Goal: Task Accomplishment & Management: Use online tool/utility

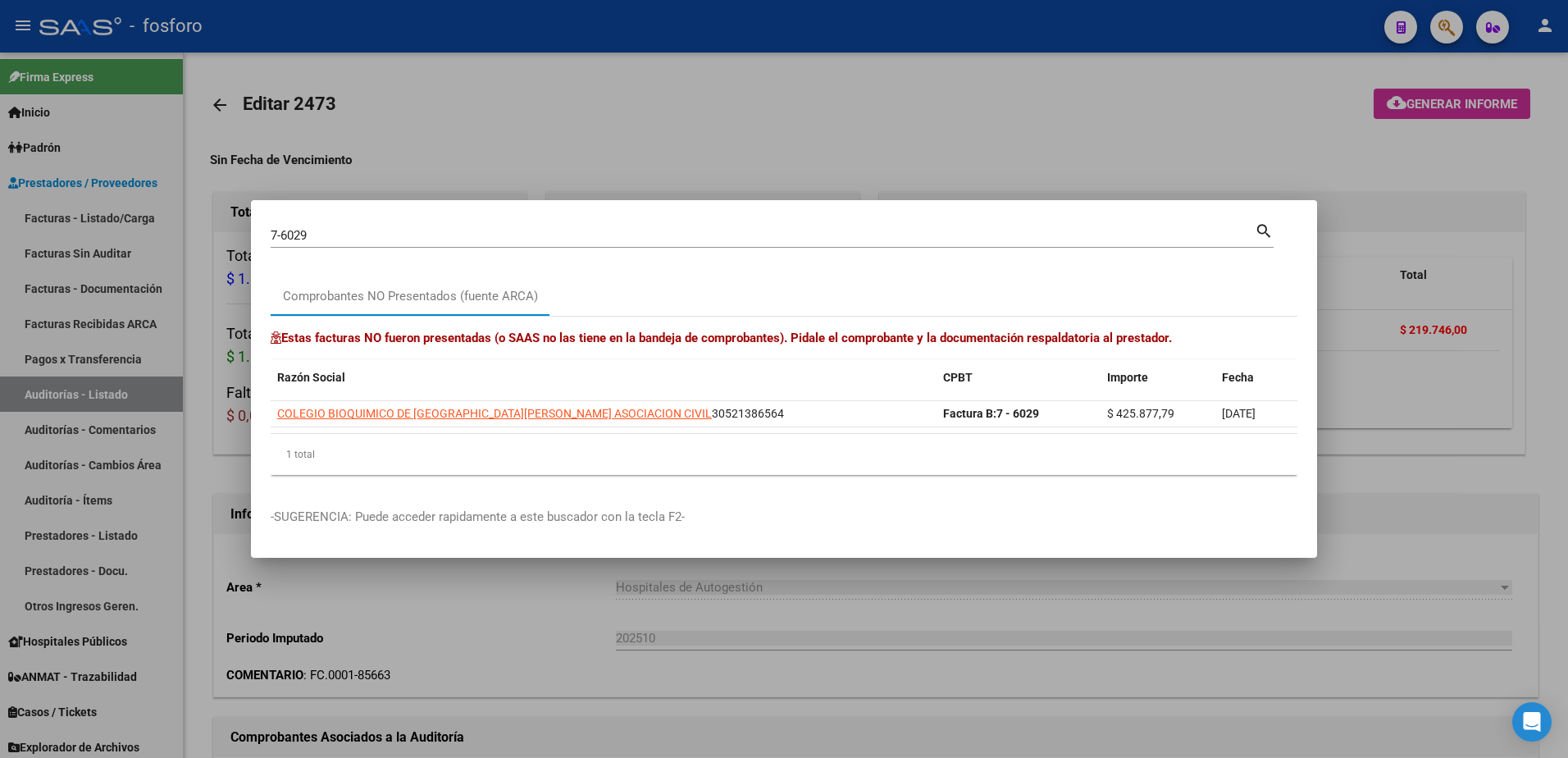
click at [114, 307] on div at bounding box center [784, 379] width 1568 height 758
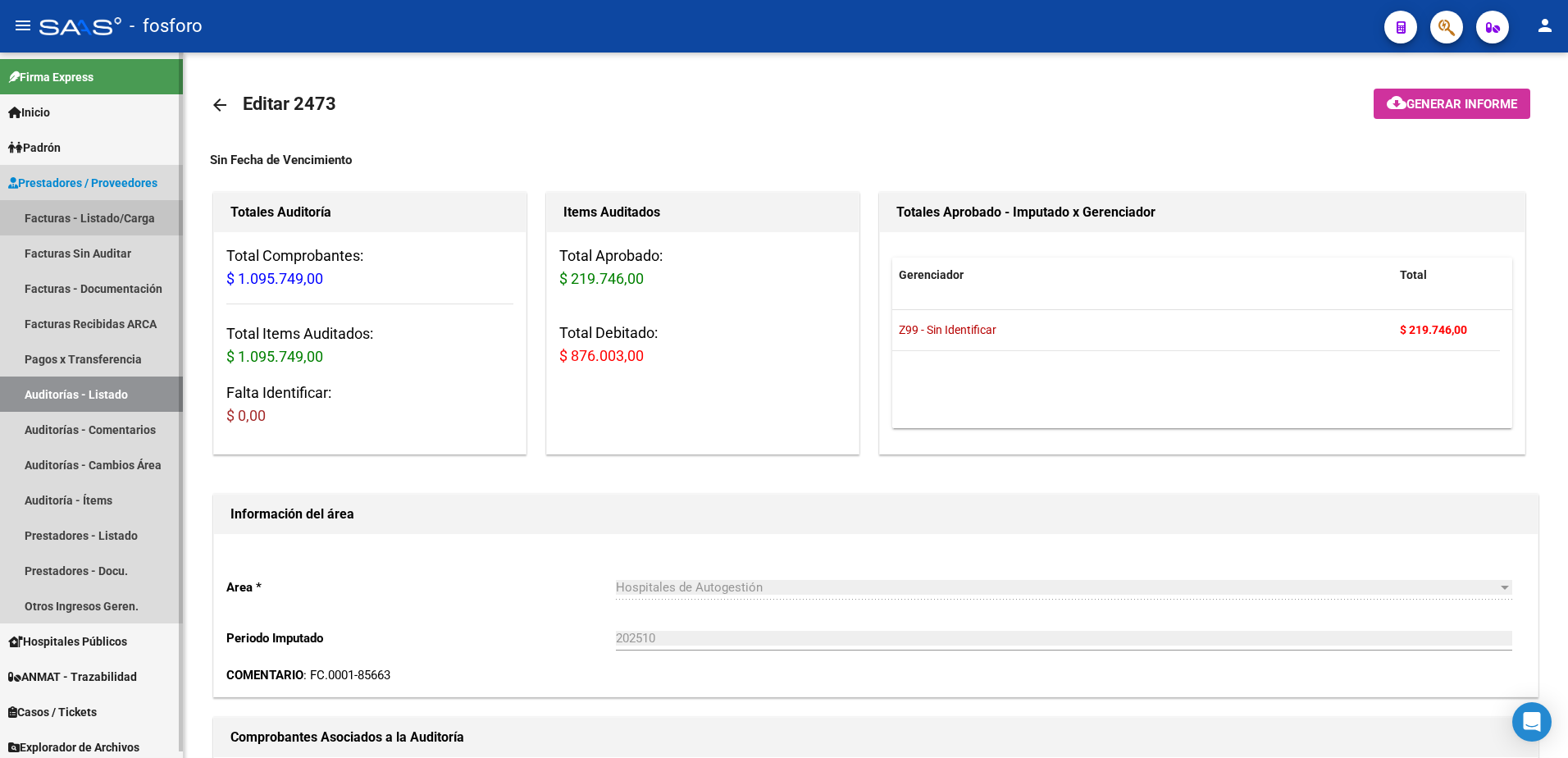
click at [115, 222] on link "Facturas - Listado/Carga" at bounding box center [91, 218] width 183 height 36
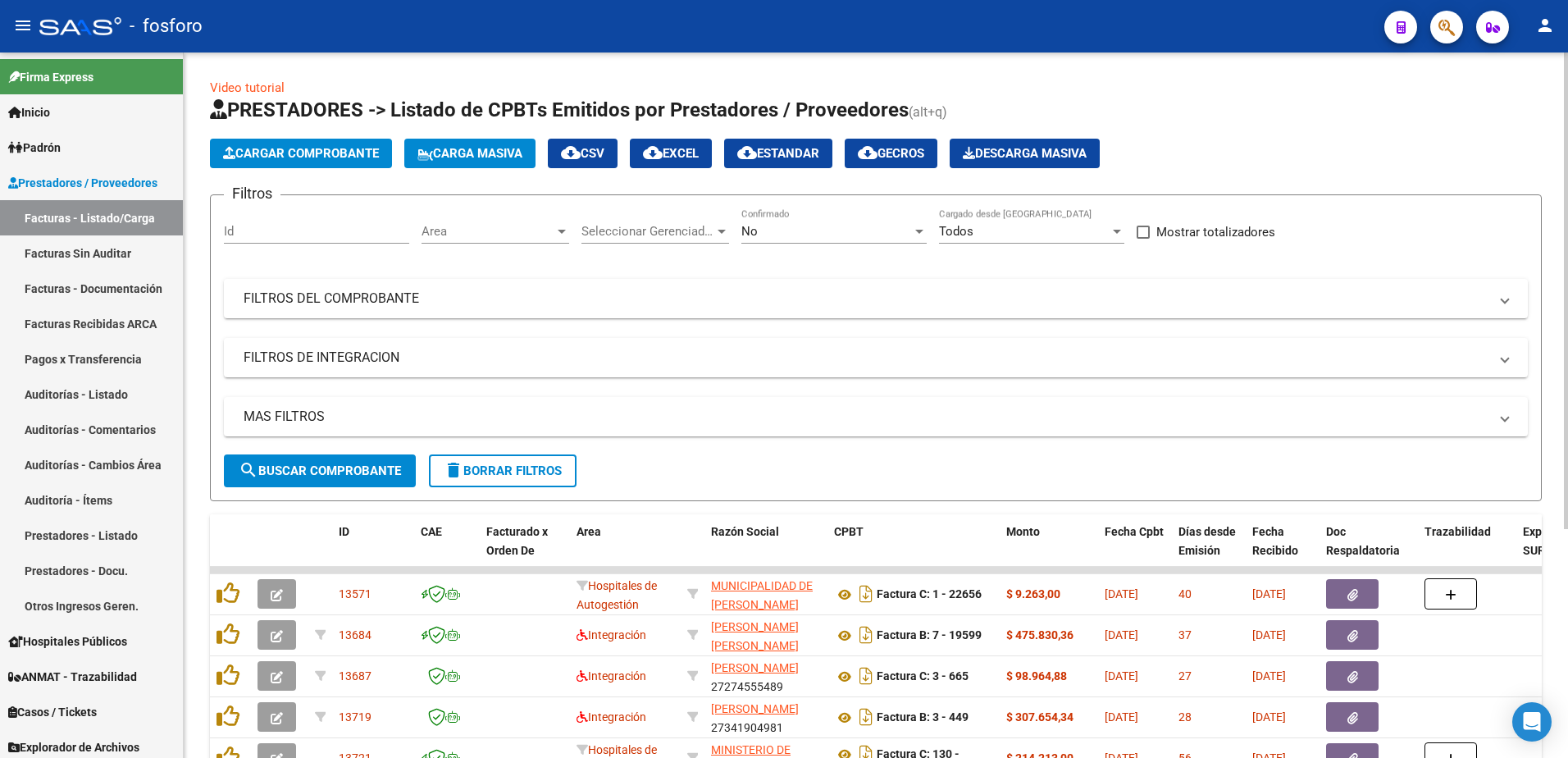
click at [566, 232] on div at bounding box center [562, 230] width 15 height 13
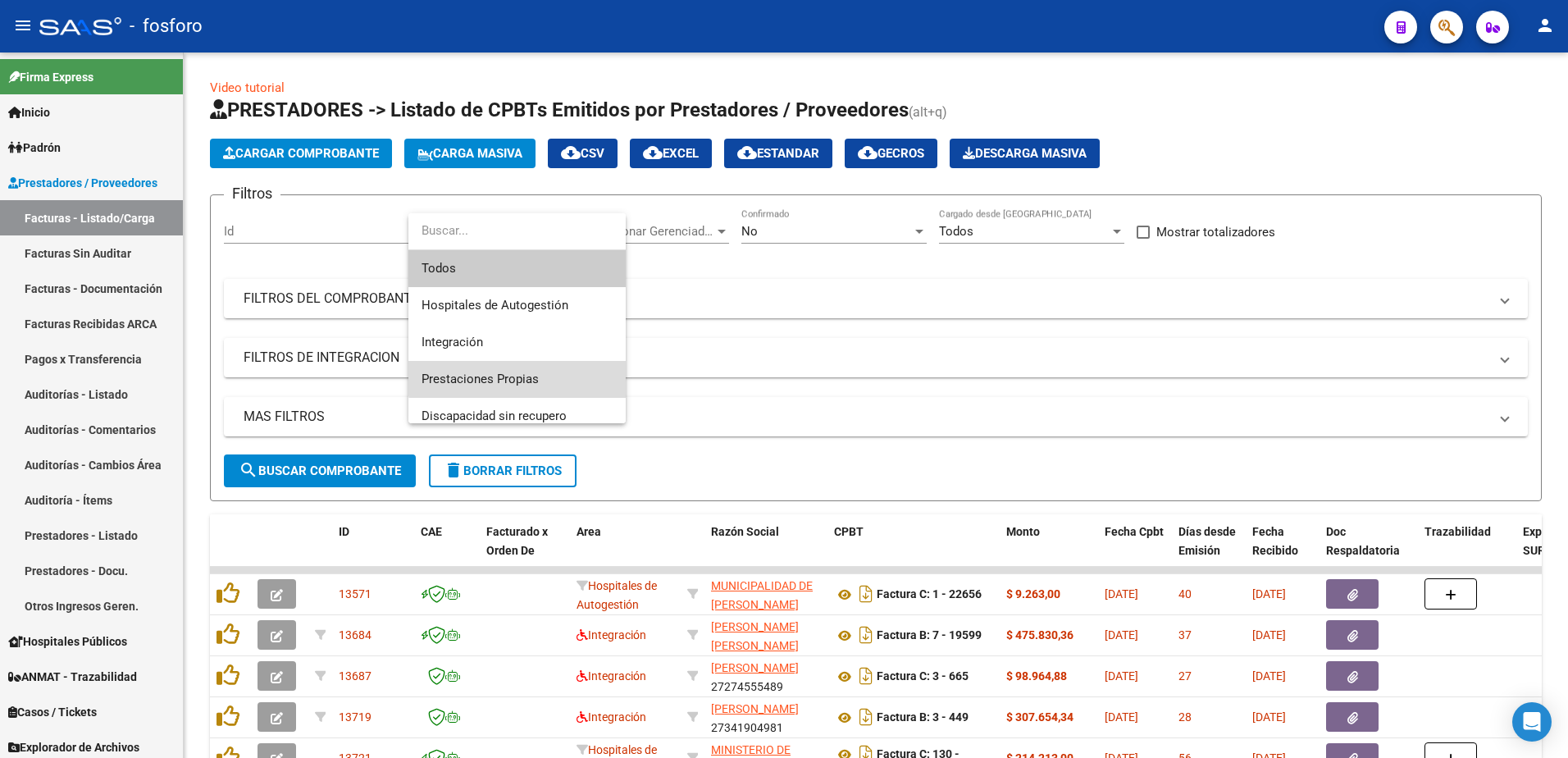
click at [519, 369] on span "Prestaciones Propias" at bounding box center [517, 379] width 192 height 37
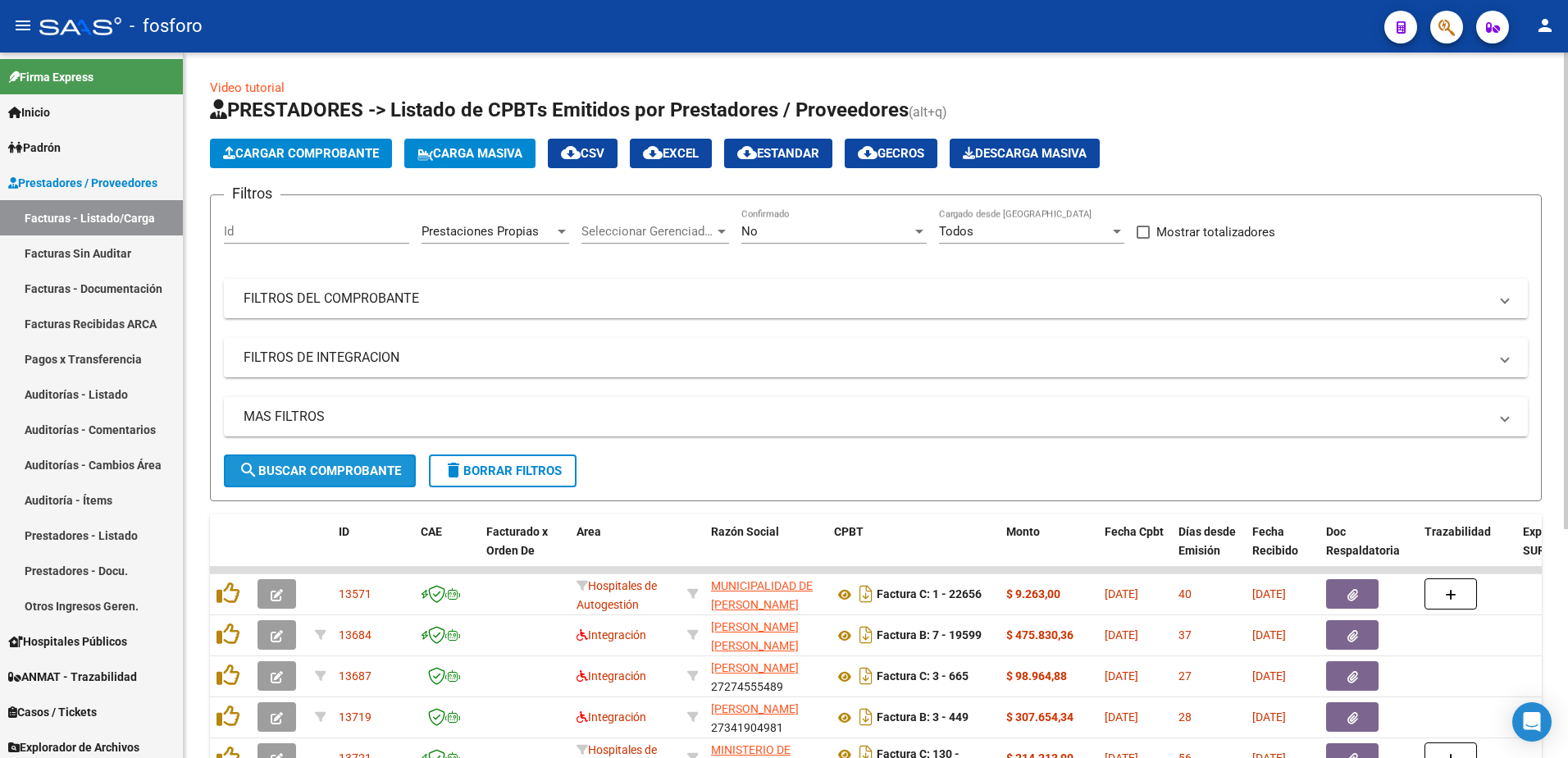
click at [346, 463] on span "search Buscar Comprobante" at bounding box center [320, 470] width 163 height 15
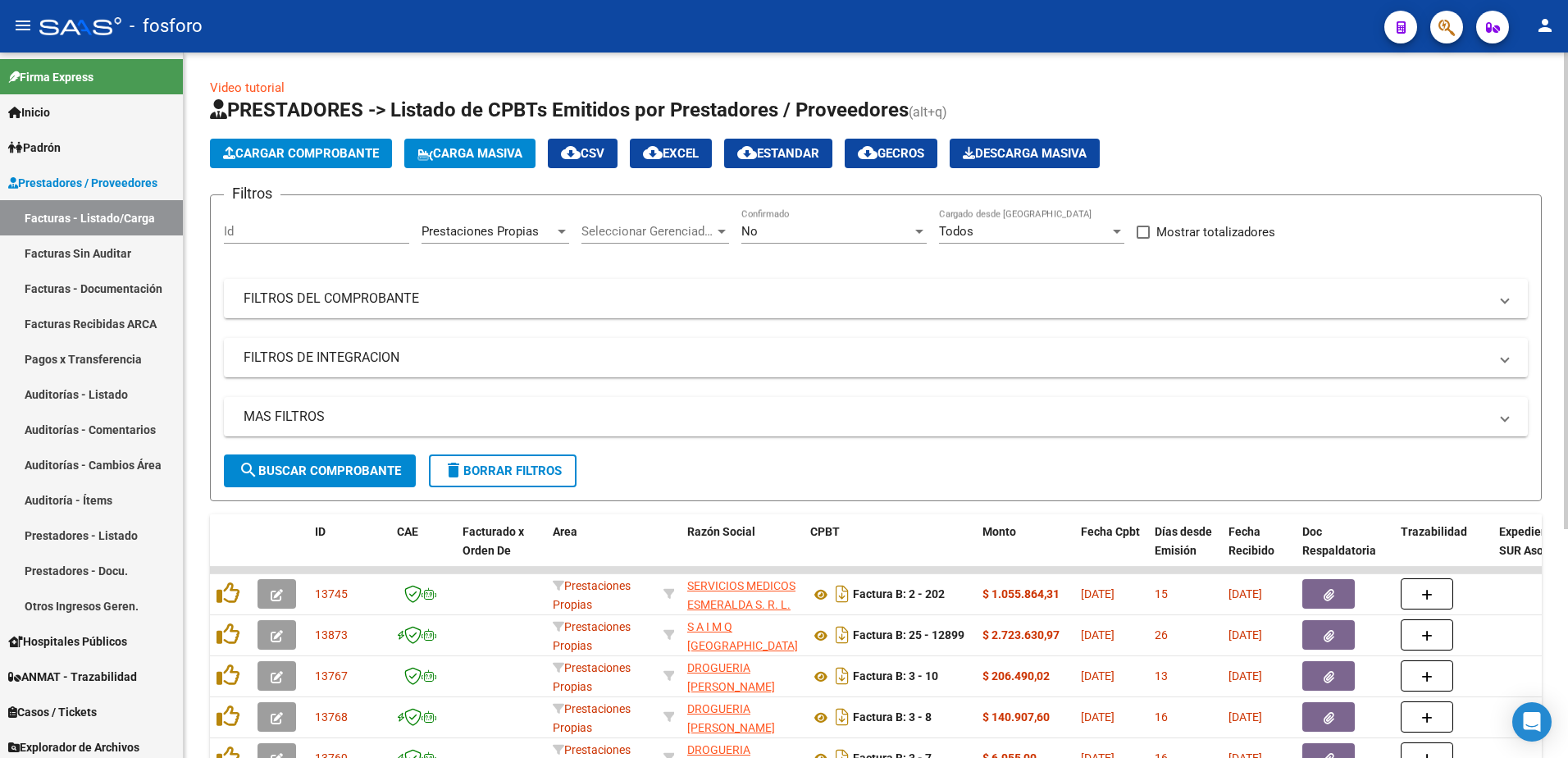
scroll to position [337, 0]
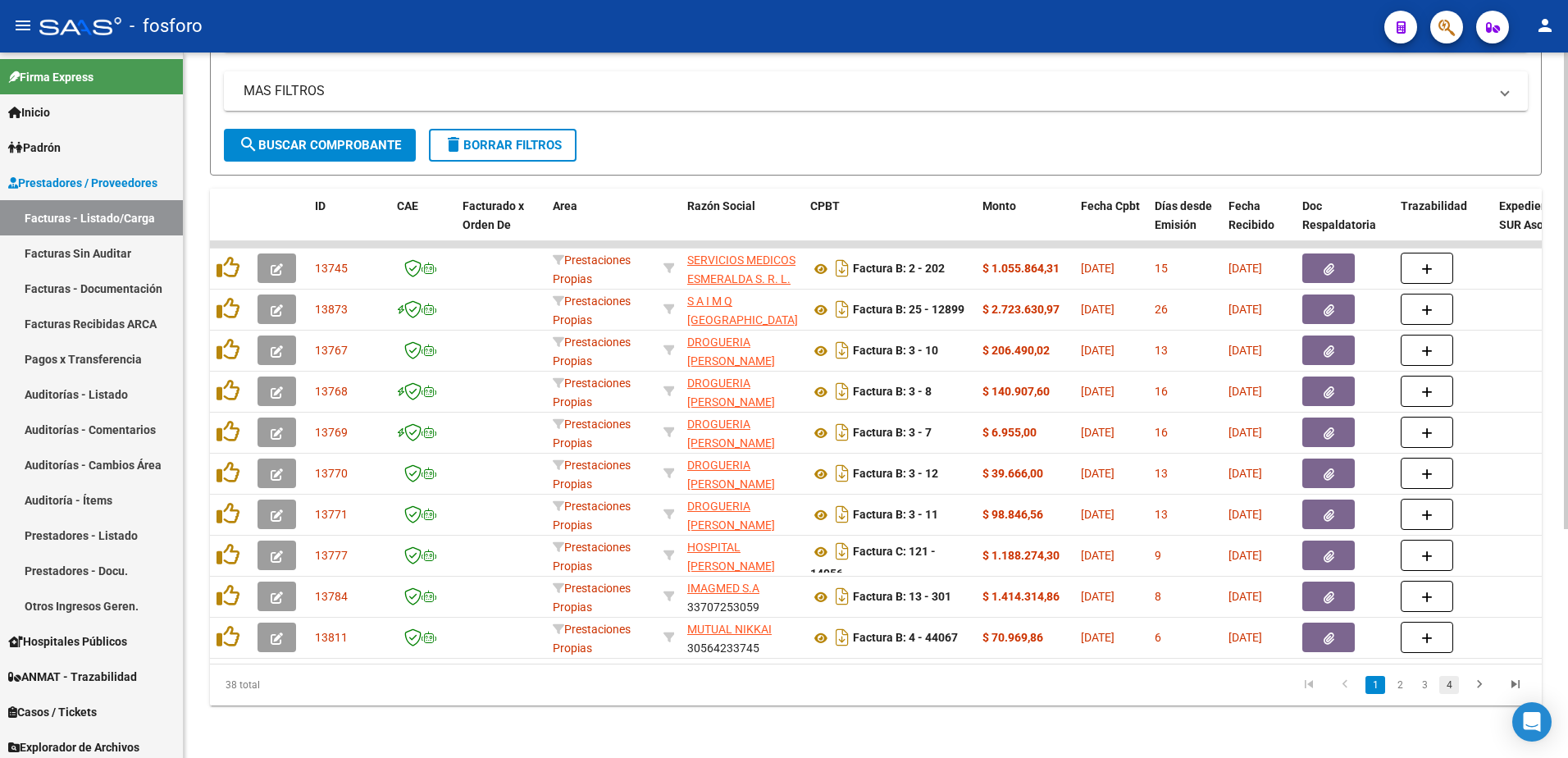
click at [1455, 688] on link "4" at bounding box center [1449, 685] width 20 height 18
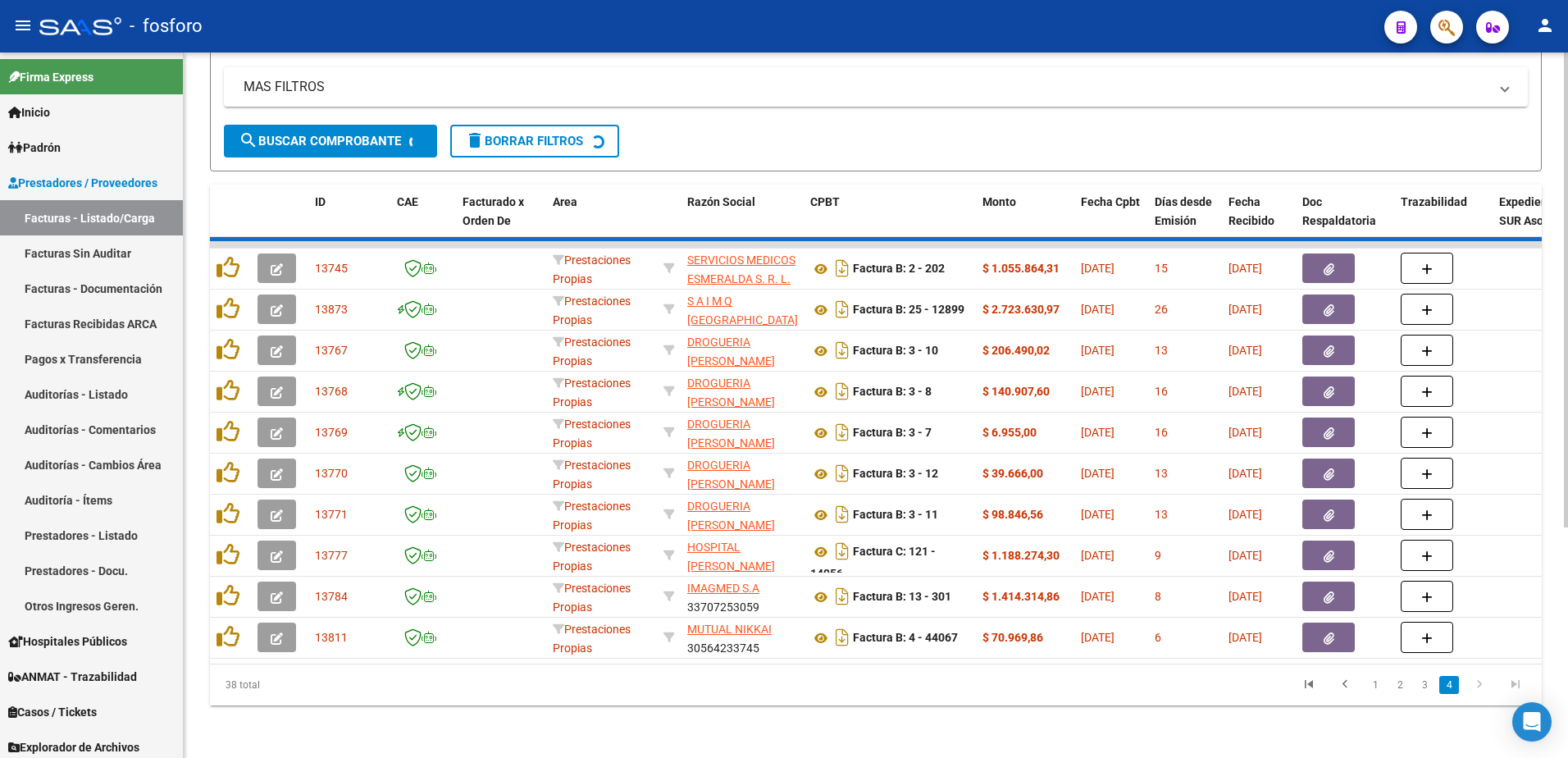
scroll to position [256, 0]
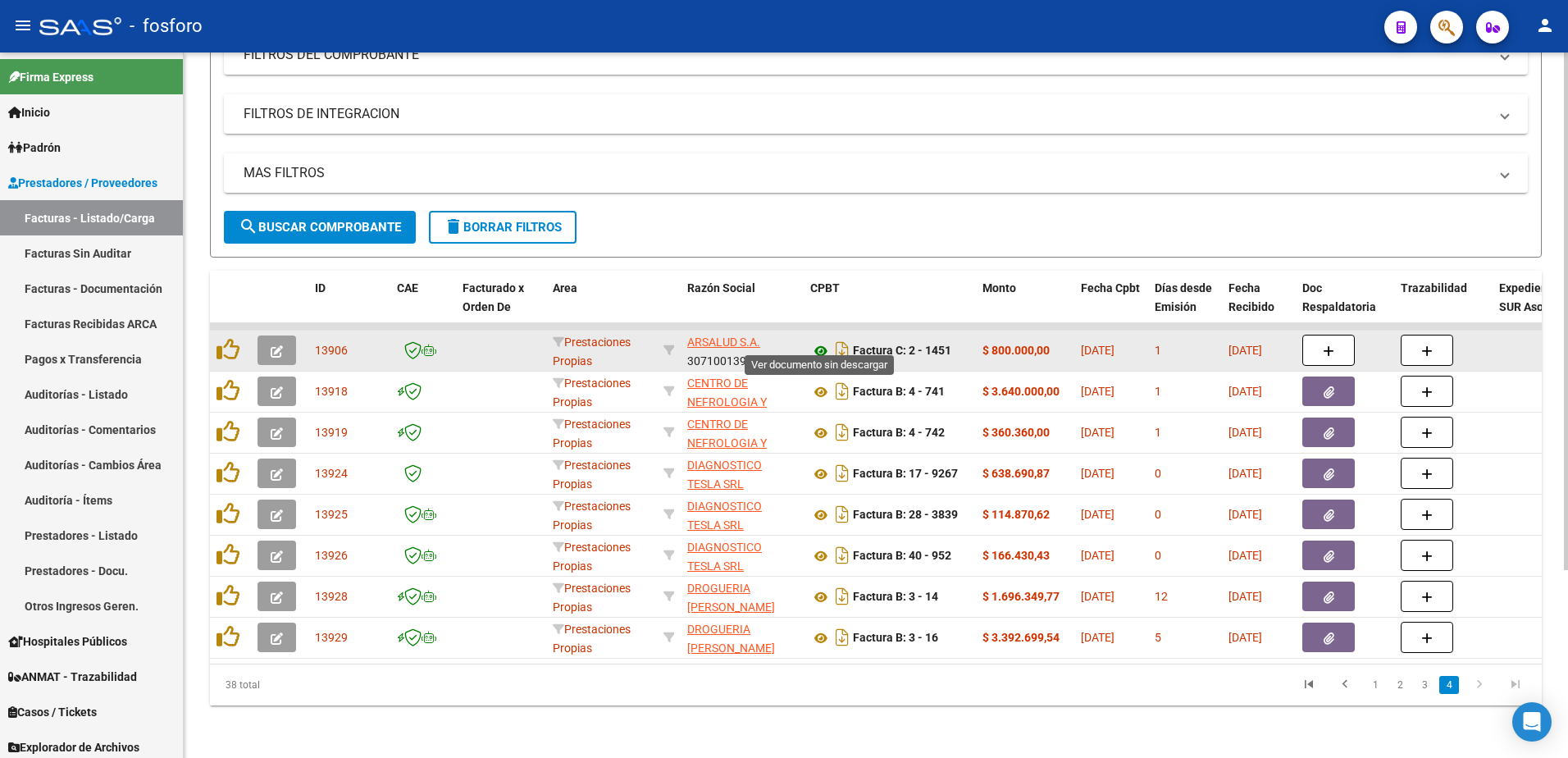
click at [821, 342] on icon at bounding box center [820, 351] width 21 height 20
click at [268, 336] on button "button" at bounding box center [276, 350] width 39 height 30
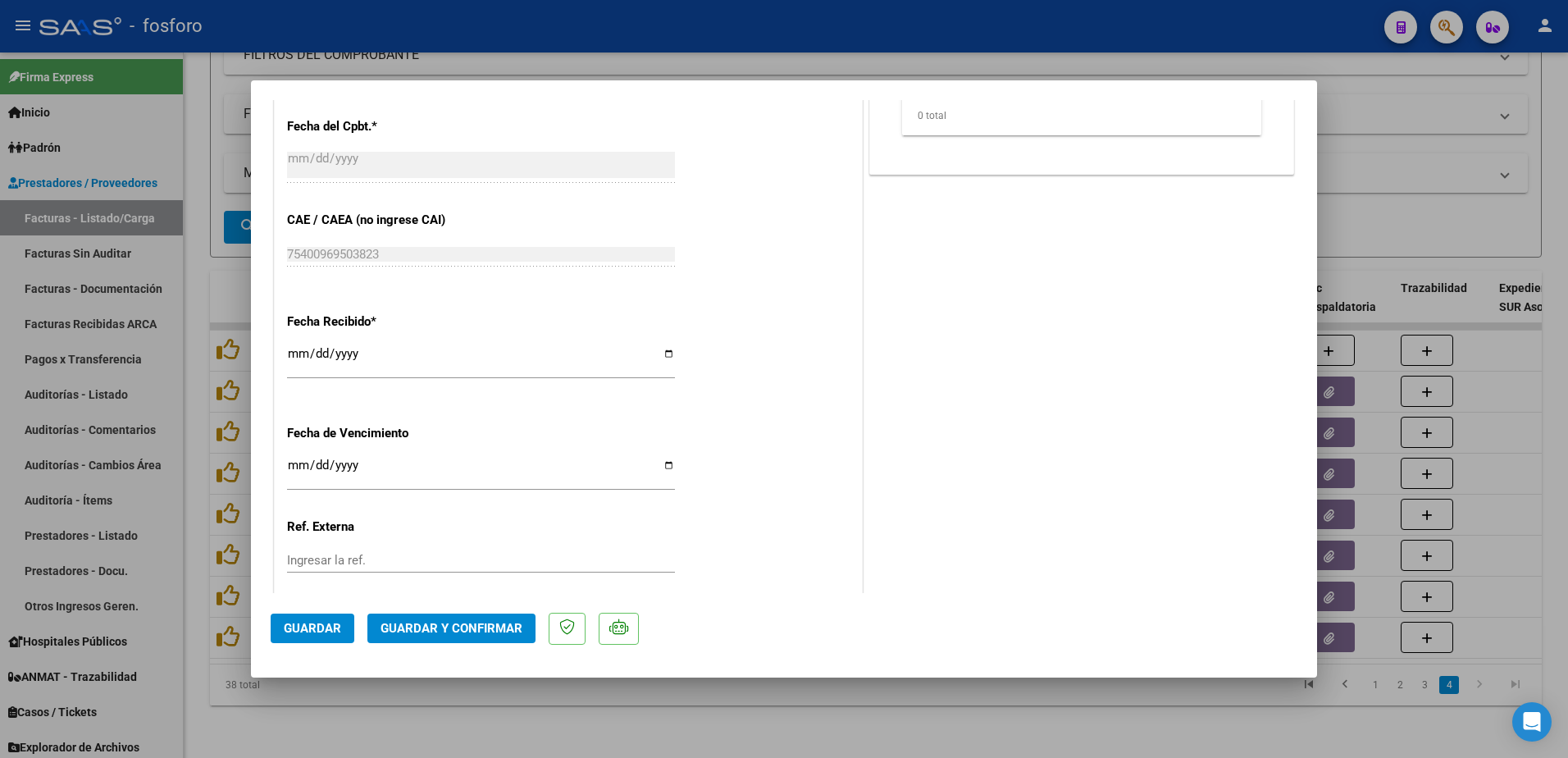
scroll to position [850, 0]
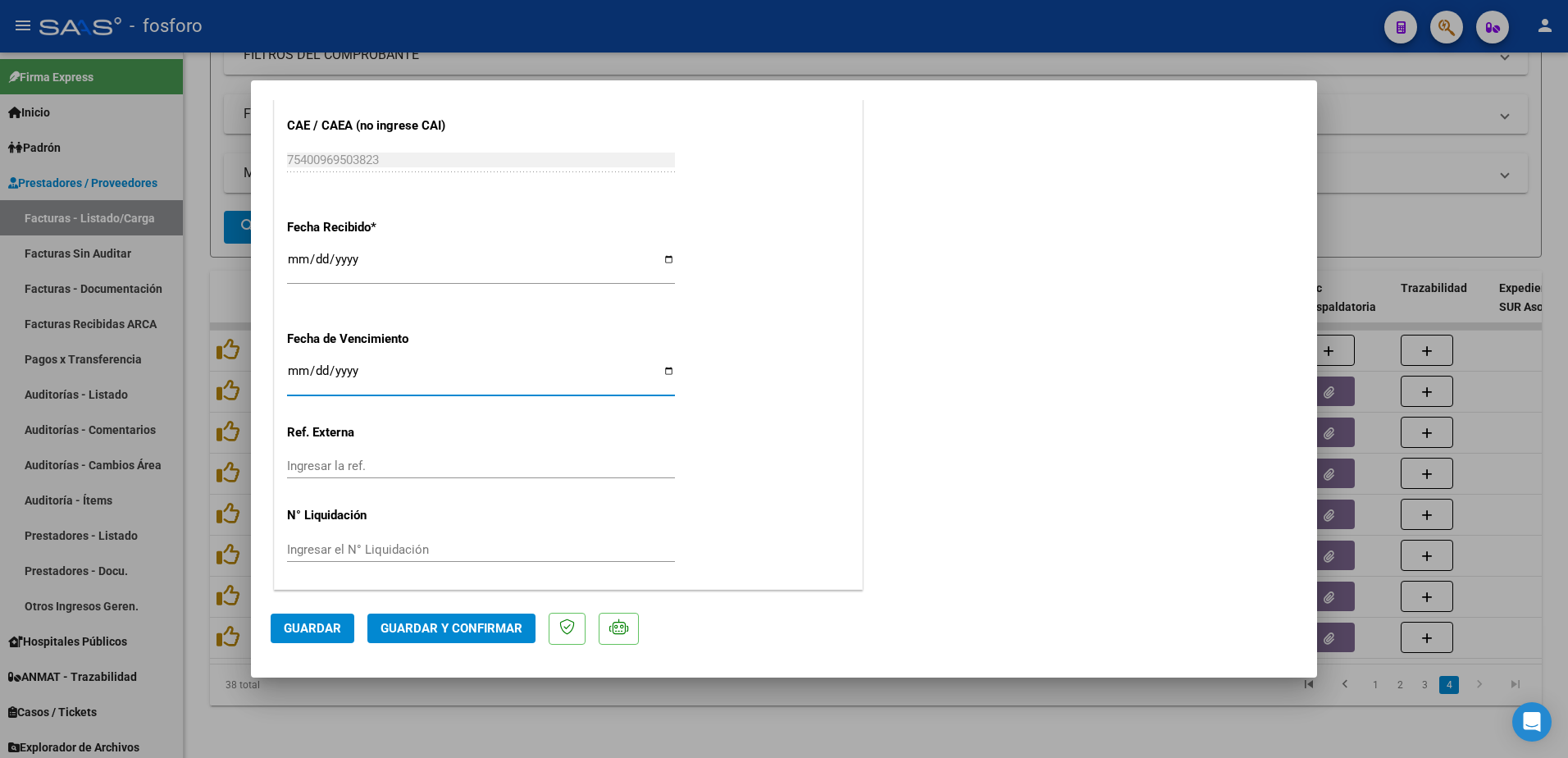
click at [291, 374] on input "Ingresar la fecha" at bounding box center [480, 377] width 388 height 26
type input "[DATE]"
click at [435, 626] on span "Guardar y Confirmar" at bounding box center [451, 628] width 142 height 15
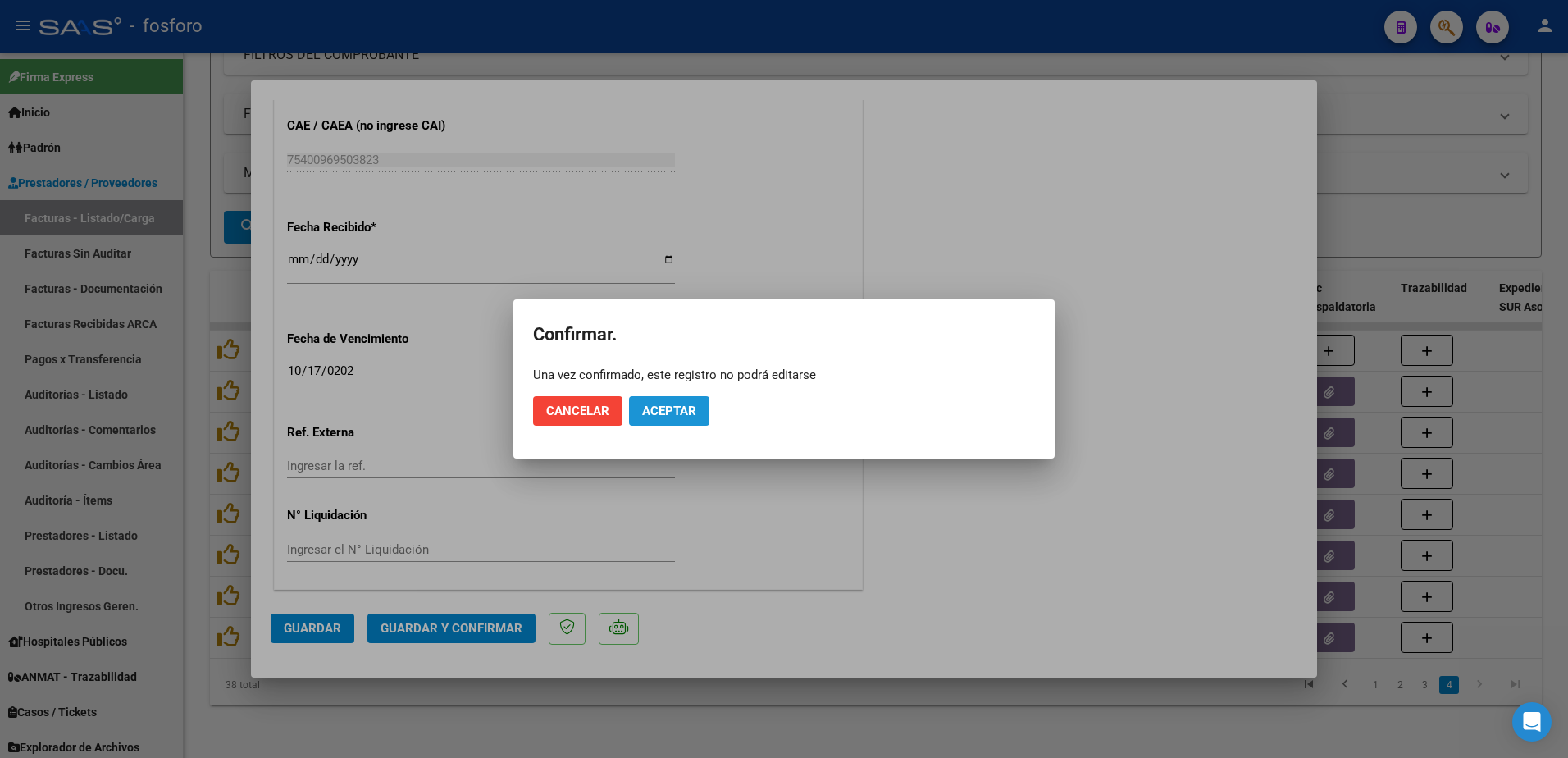
click at [678, 416] on span "Aceptar" at bounding box center [669, 411] width 55 height 15
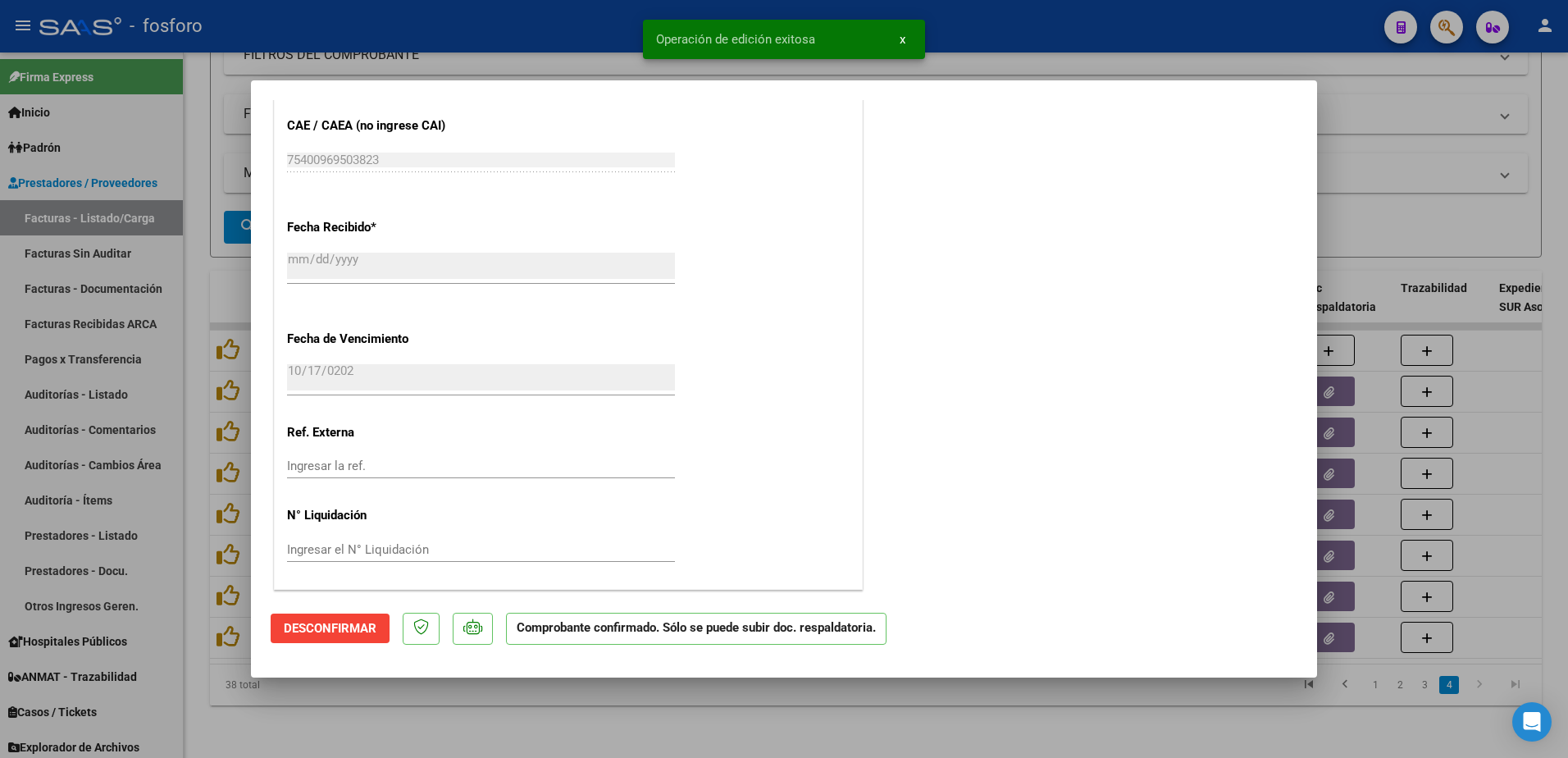
click at [120, 299] on div at bounding box center [784, 379] width 1568 height 758
type input "$ 0,00"
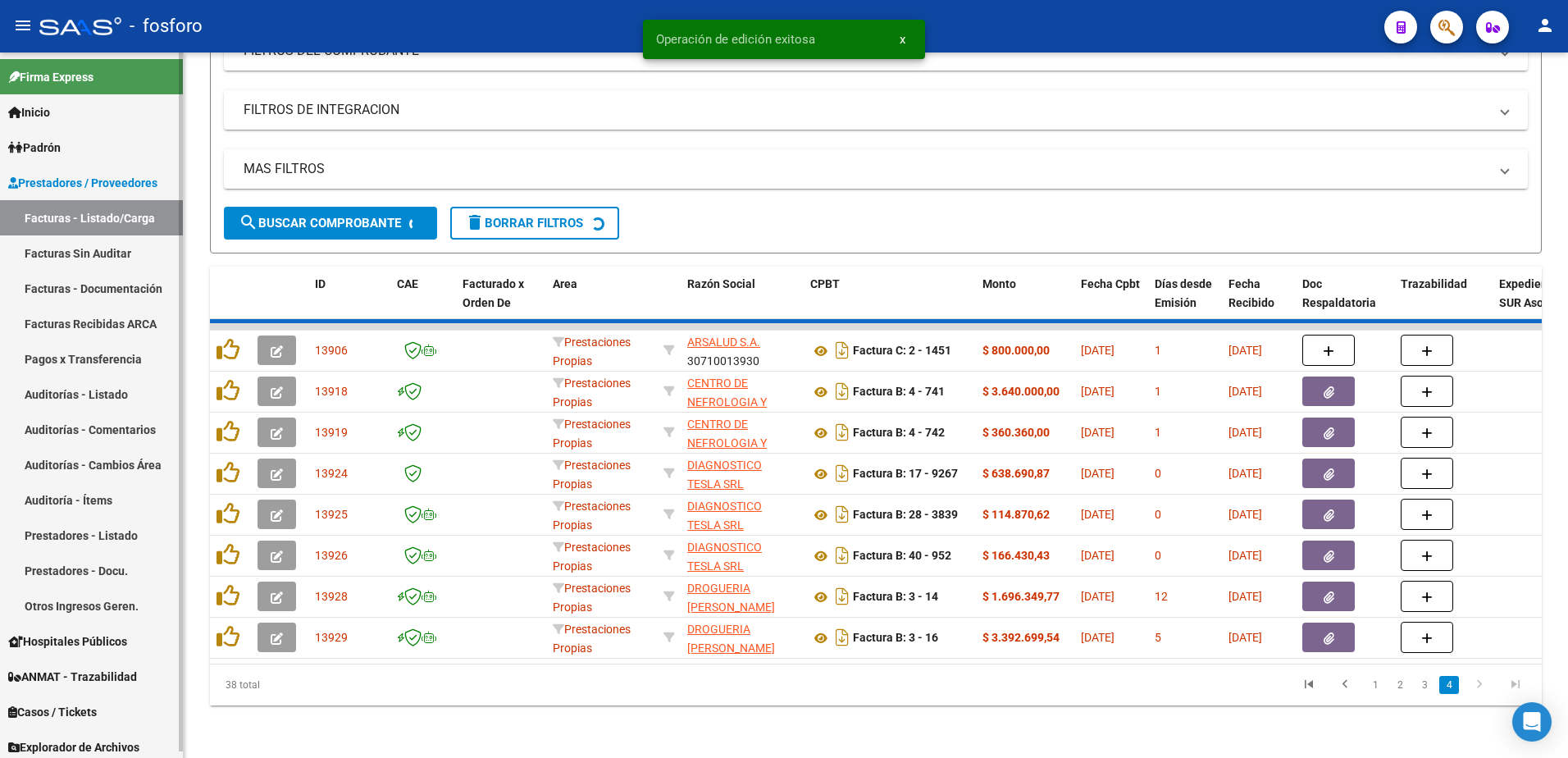
scroll to position [215, 0]
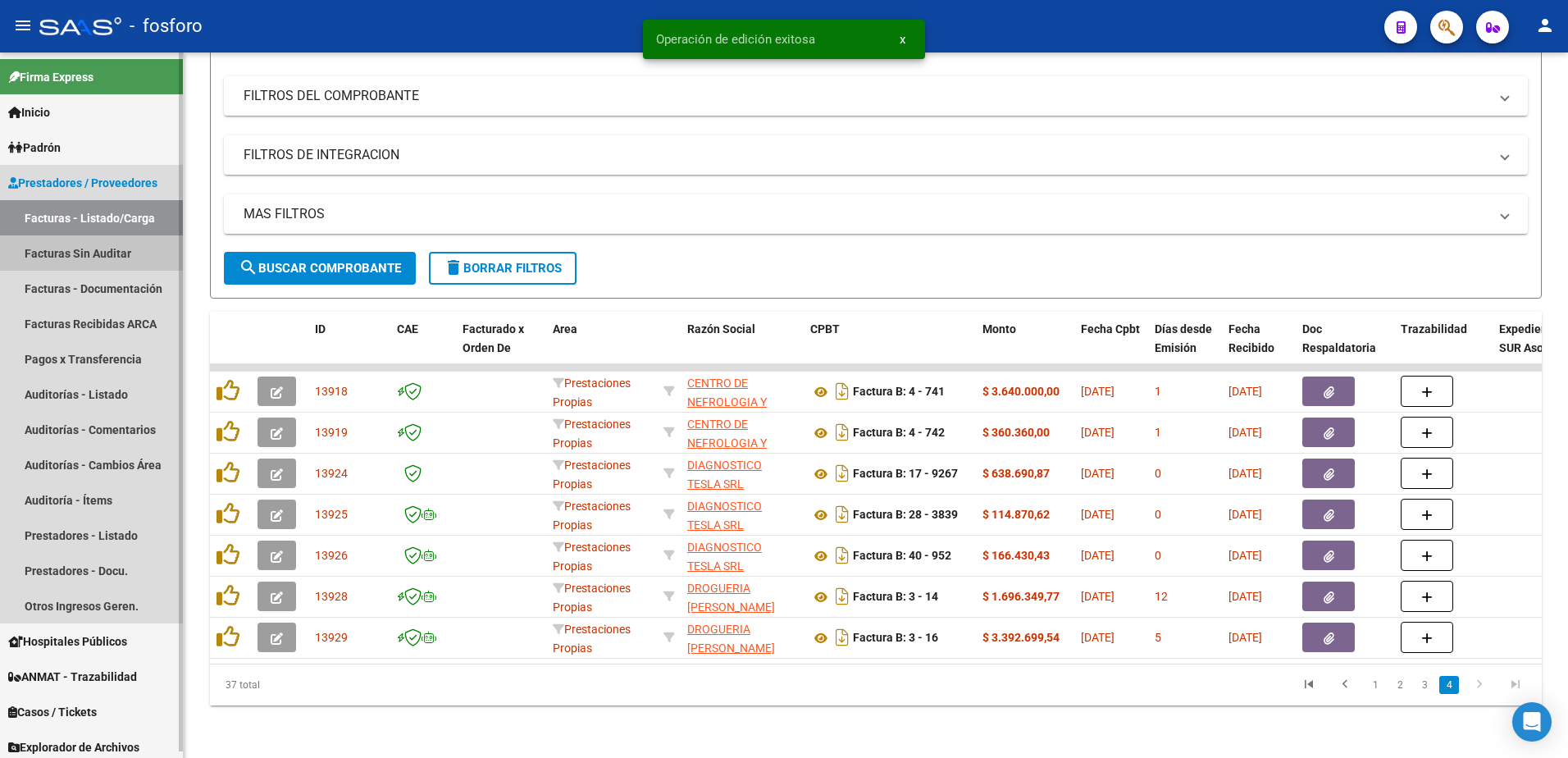
click at [120, 253] on link "Facturas Sin Auditar" at bounding box center [91, 253] width 183 height 36
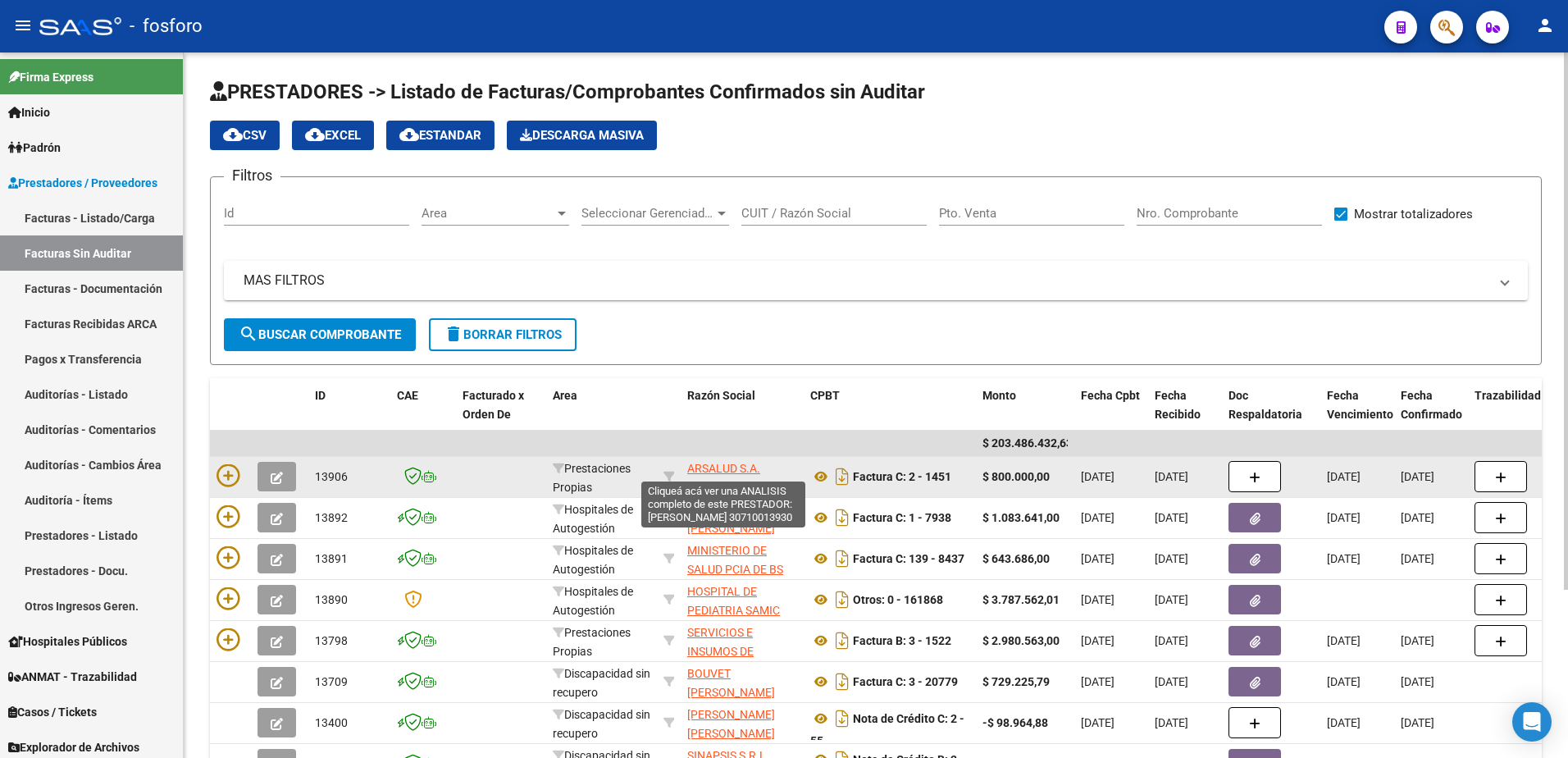
click at [705, 463] on span "ARSALUD S.A." at bounding box center [723, 467] width 73 height 13
type textarea "30710013930"
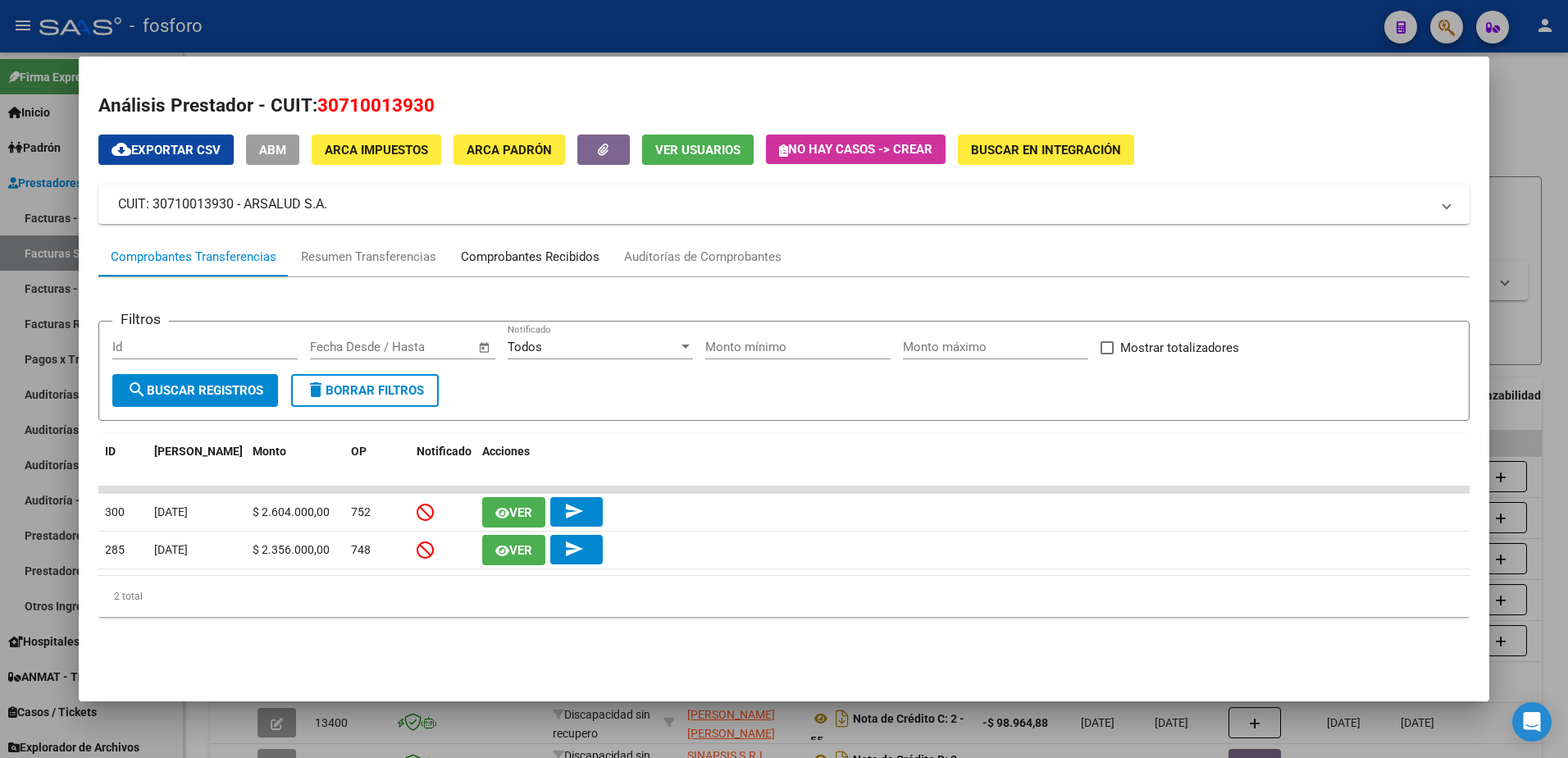
click at [550, 257] on div "Comprobantes Recibidos" at bounding box center [530, 257] width 139 height 19
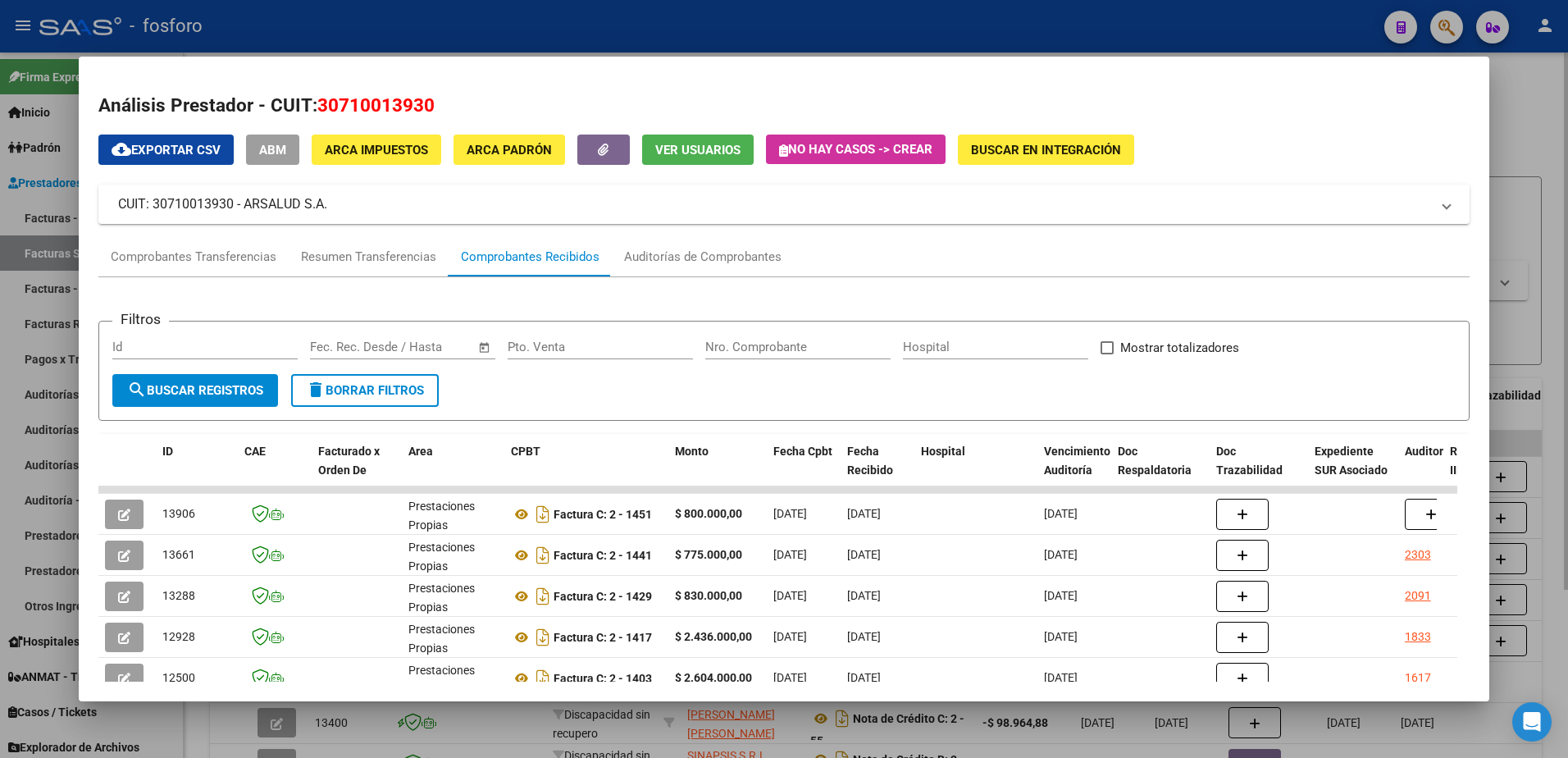
drag, startPoint x: 1538, startPoint y: 99, endPoint x: 1459, endPoint y: 56, distance: 89.9
click at [1531, 97] on div at bounding box center [784, 379] width 1568 height 758
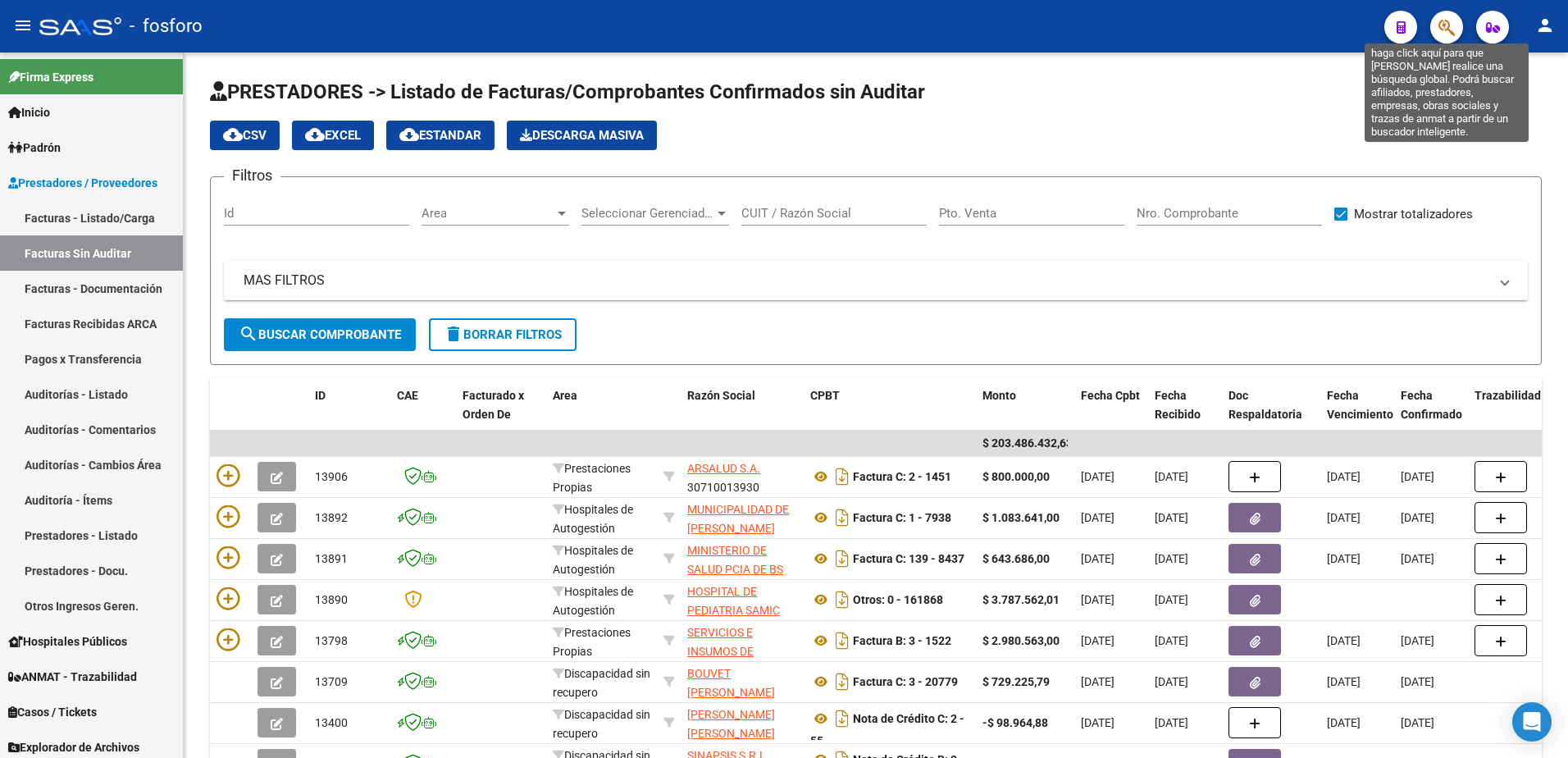
click at [1447, 35] on icon "button" at bounding box center [1446, 27] width 17 height 19
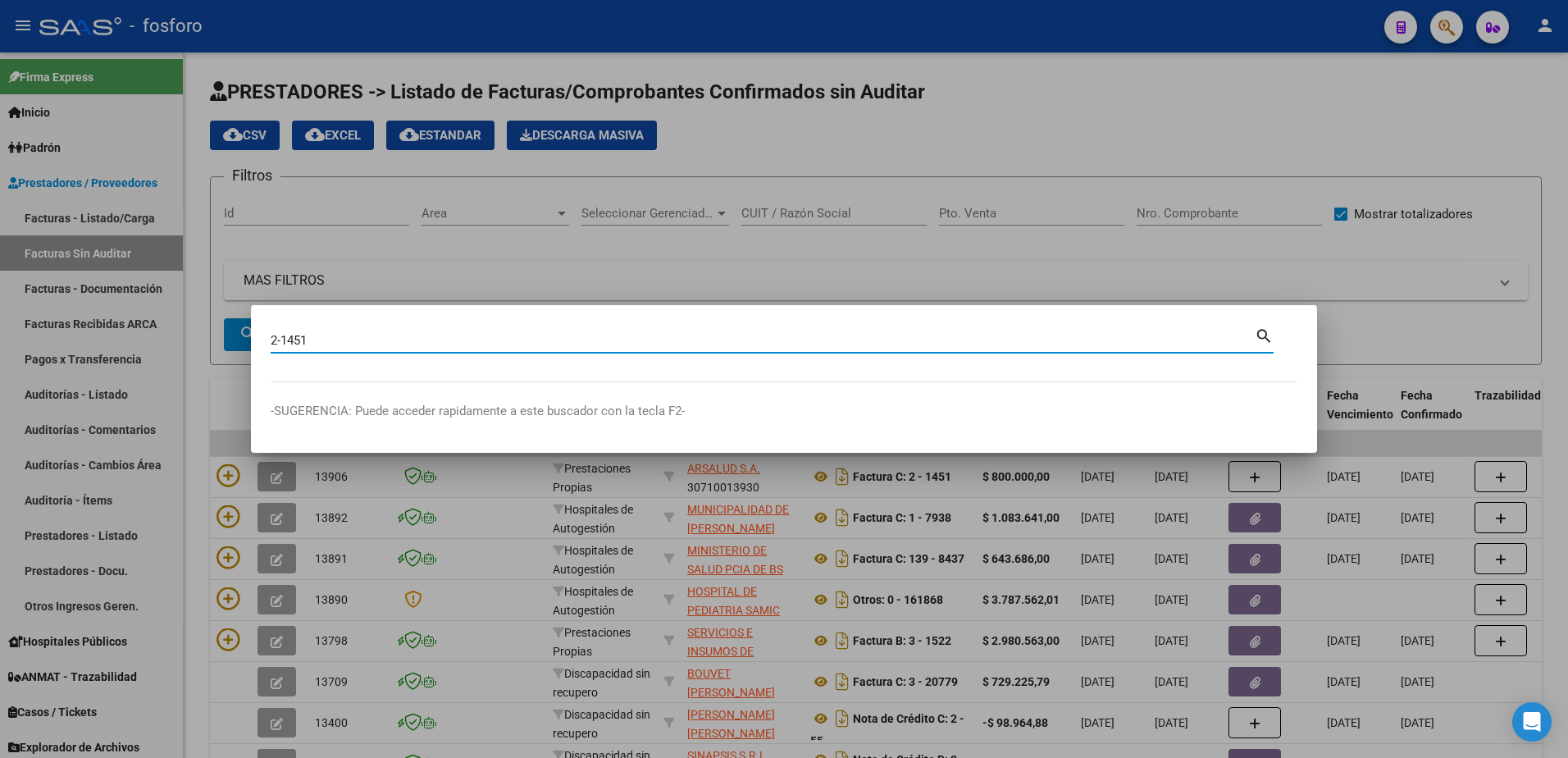
type input "2-1451"
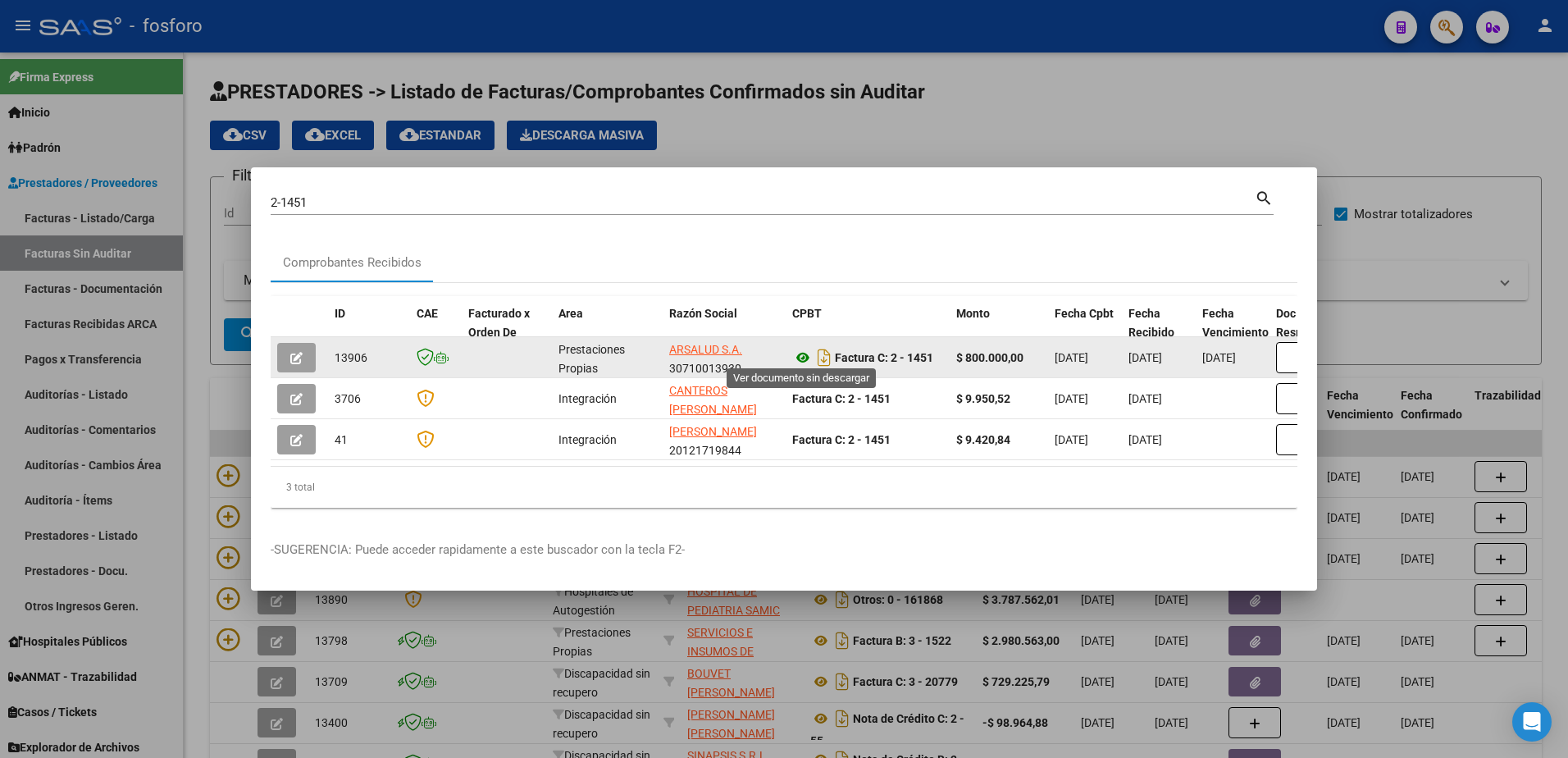
click at [805, 351] on icon at bounding box center [802, 357] width 21 height 20
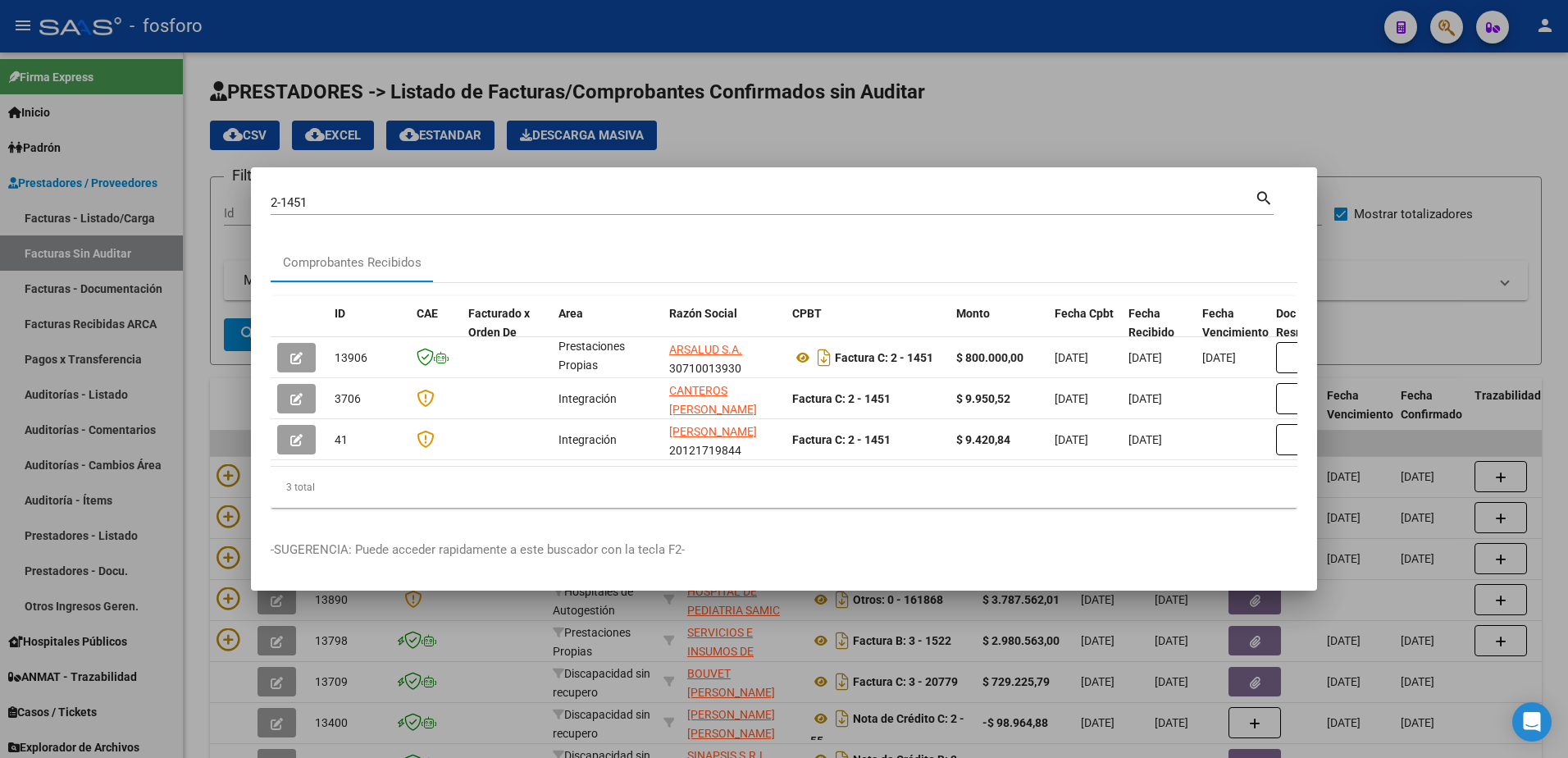
click at [743, 129] on div at bounding box center [784, 379] width 1568 height 758
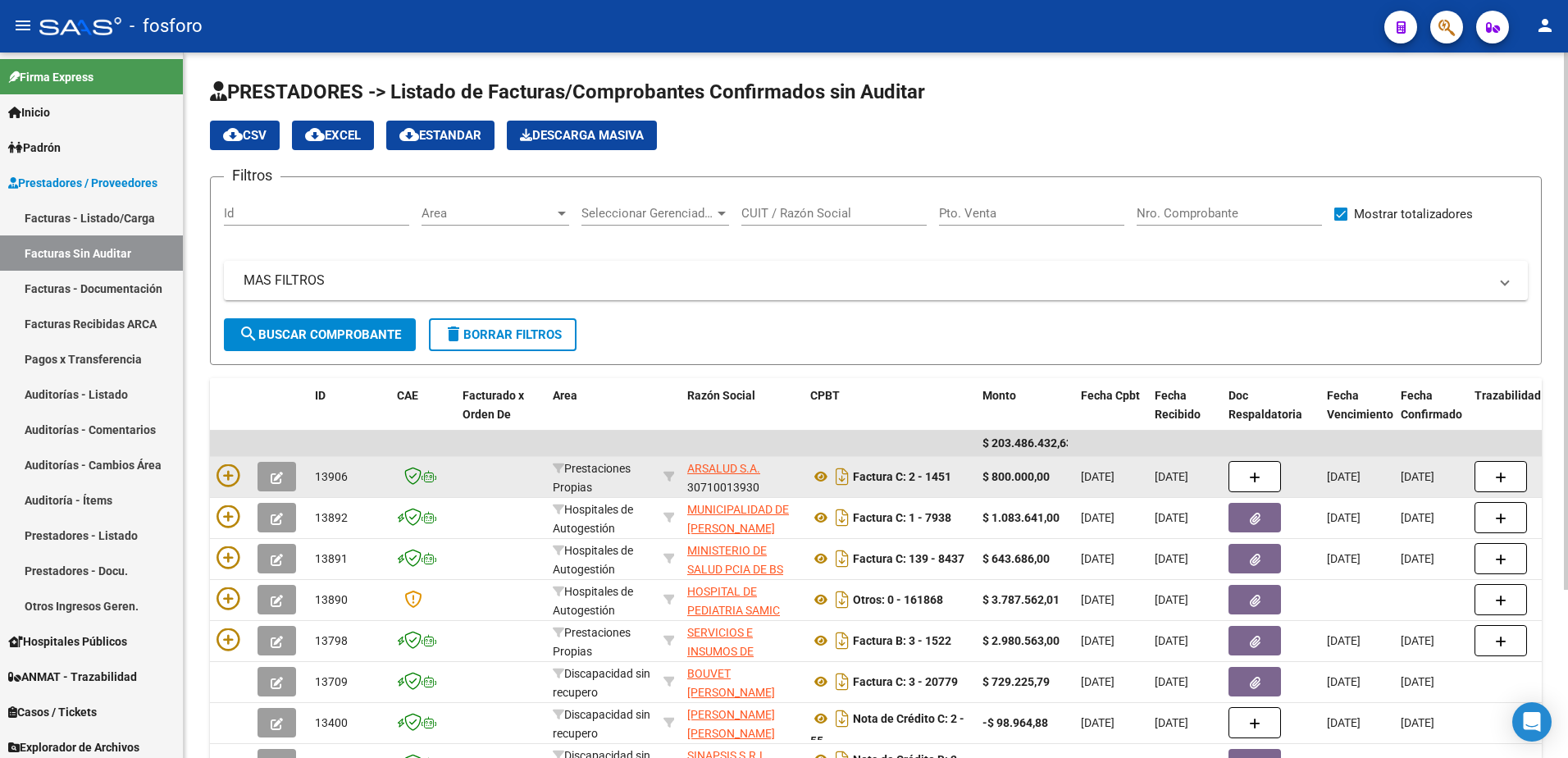
click at [705, 456] on datatable-body-cell "ARSALUD S.A. 30710013930" at bounding box center [742, 476] width 123 height 40
click at [711, 466] on span "ARSALUD S.A." at bounding box center [723, 467] width 73 height 13
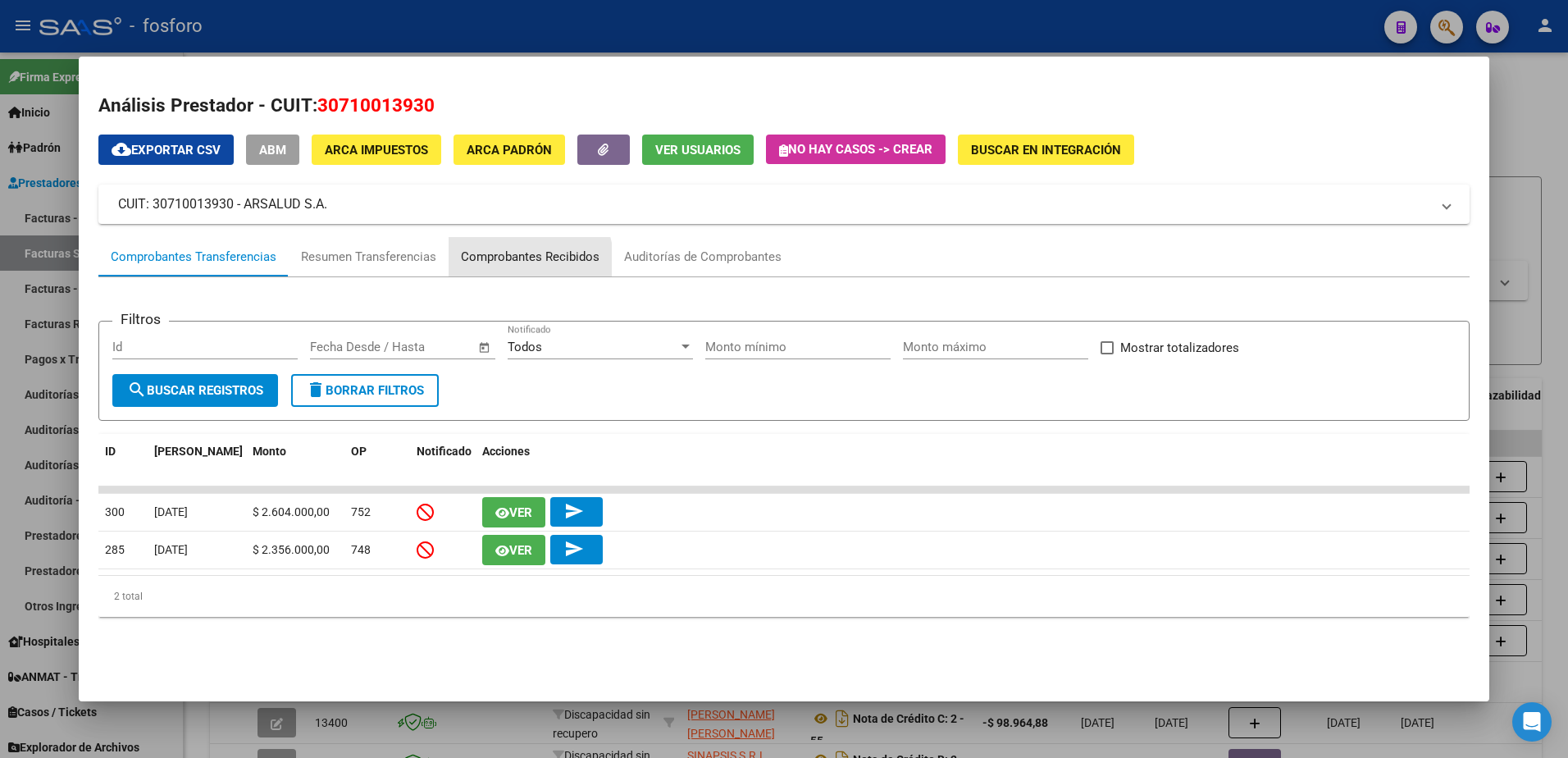
click at [512, 265] on div "Comprobantes Recibidos" at bounding box center [530, 257] width 139 height 19
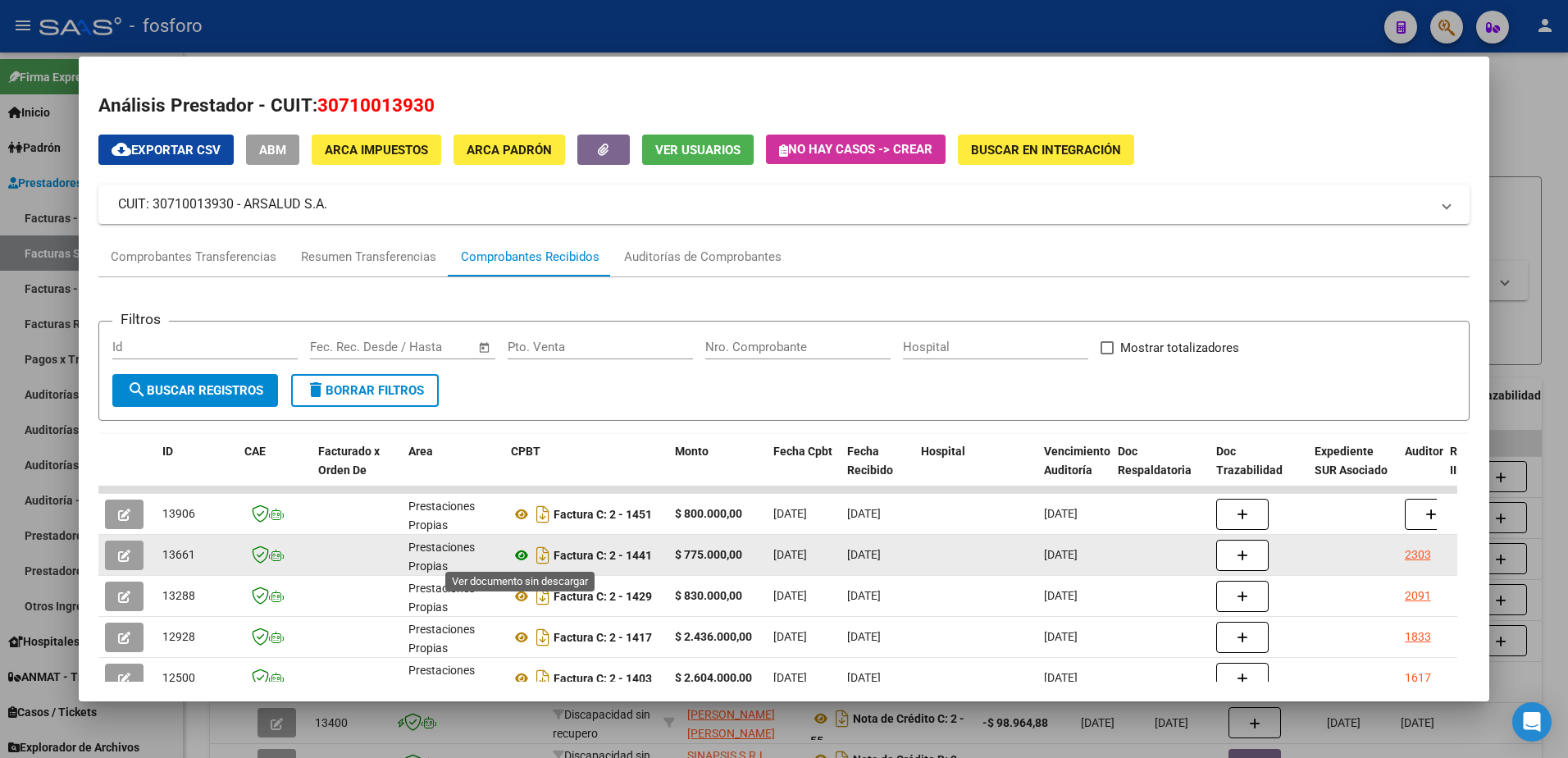
click at [522, 556] on icon at bounding box center [521, 556] width 21 height 20
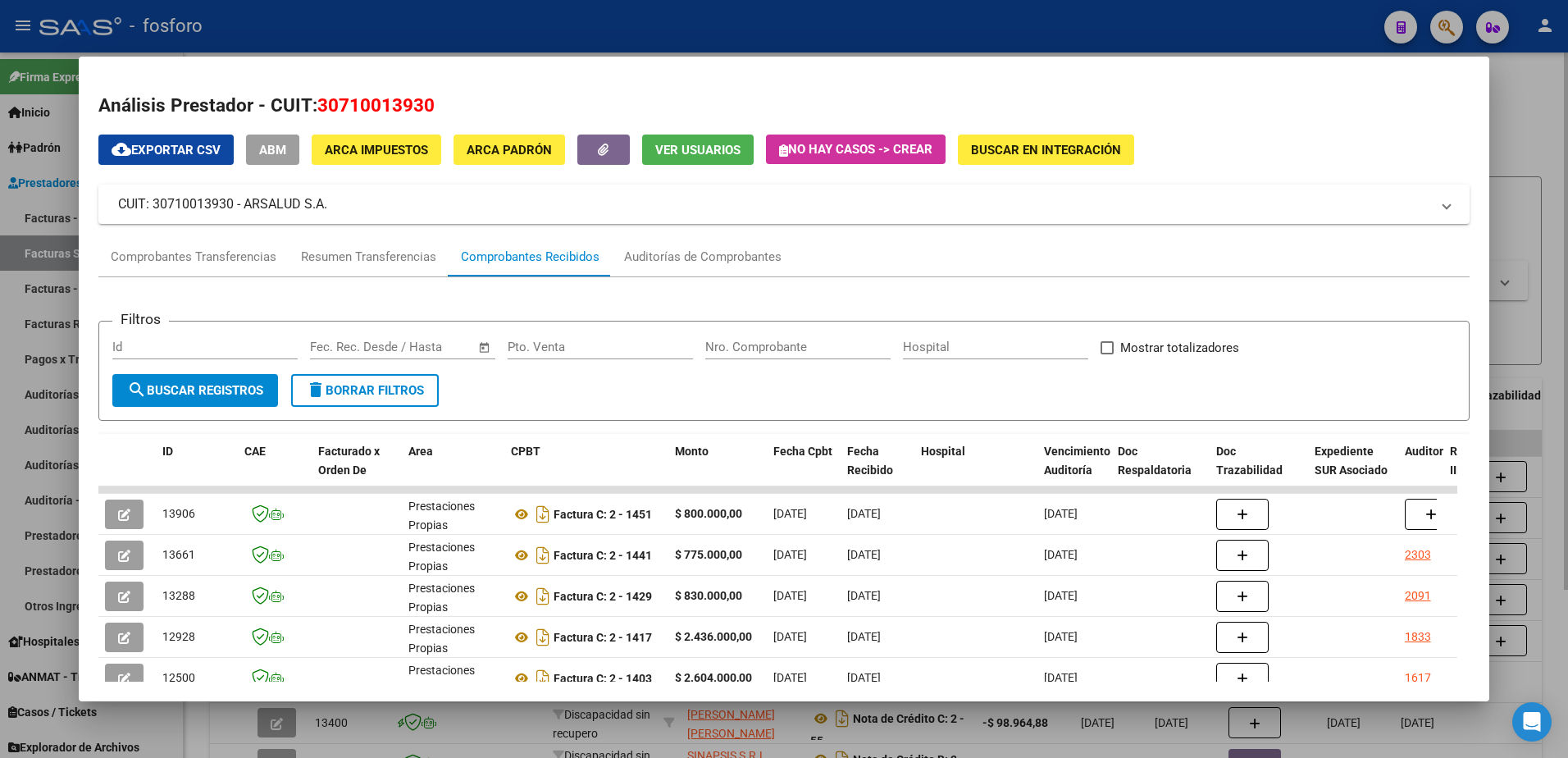
drag, startPoint x: 1521, startPoint y: 85, endPoint x: 1462, endPoint y: 55, distance: 66.2
click at [1511, 79] on div at bounding box center [784, 379] width 1568 height 758
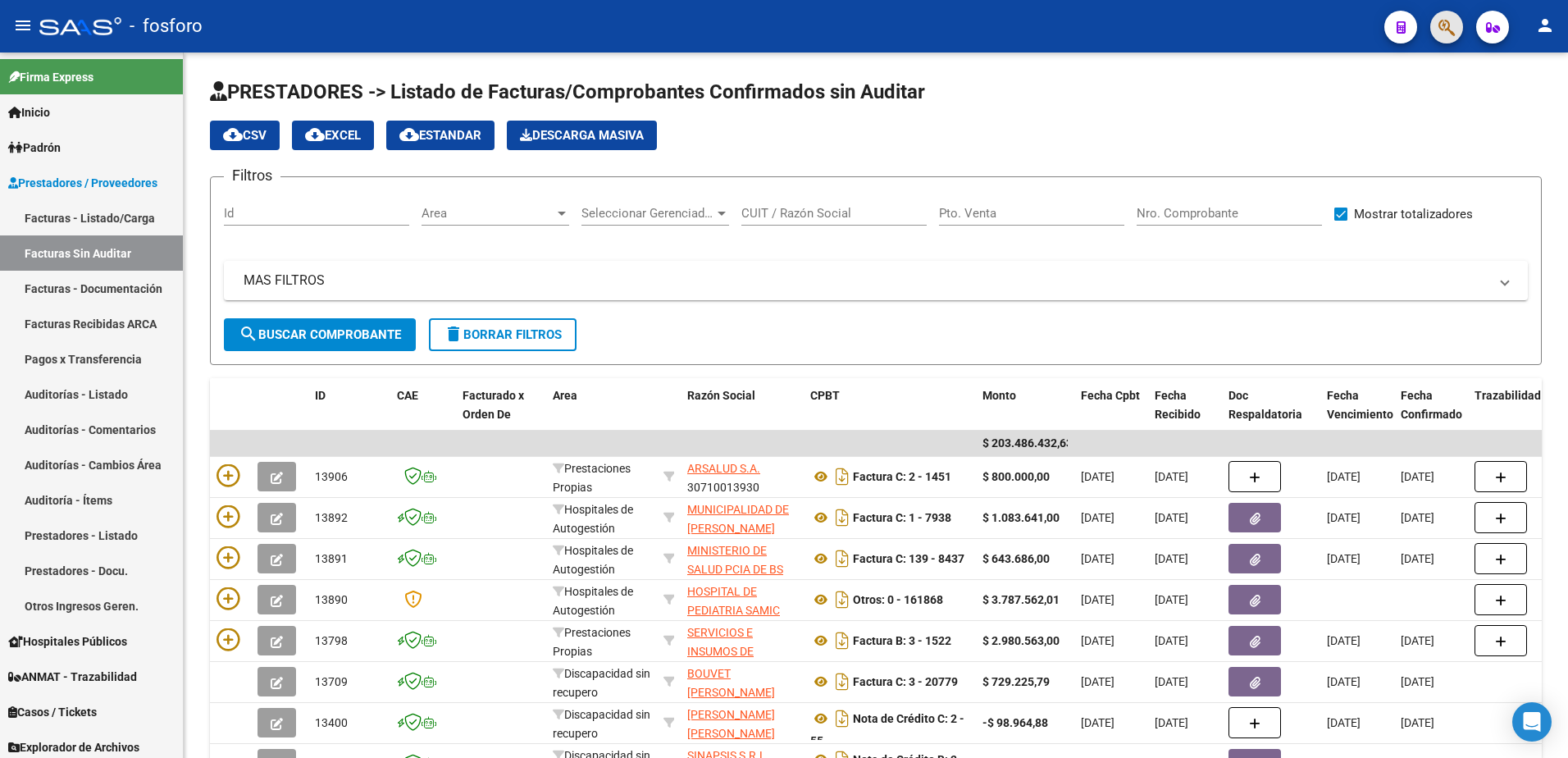
click at [1448, 38] on span "button" at bounding box center [1446, 28] width 17 height 34
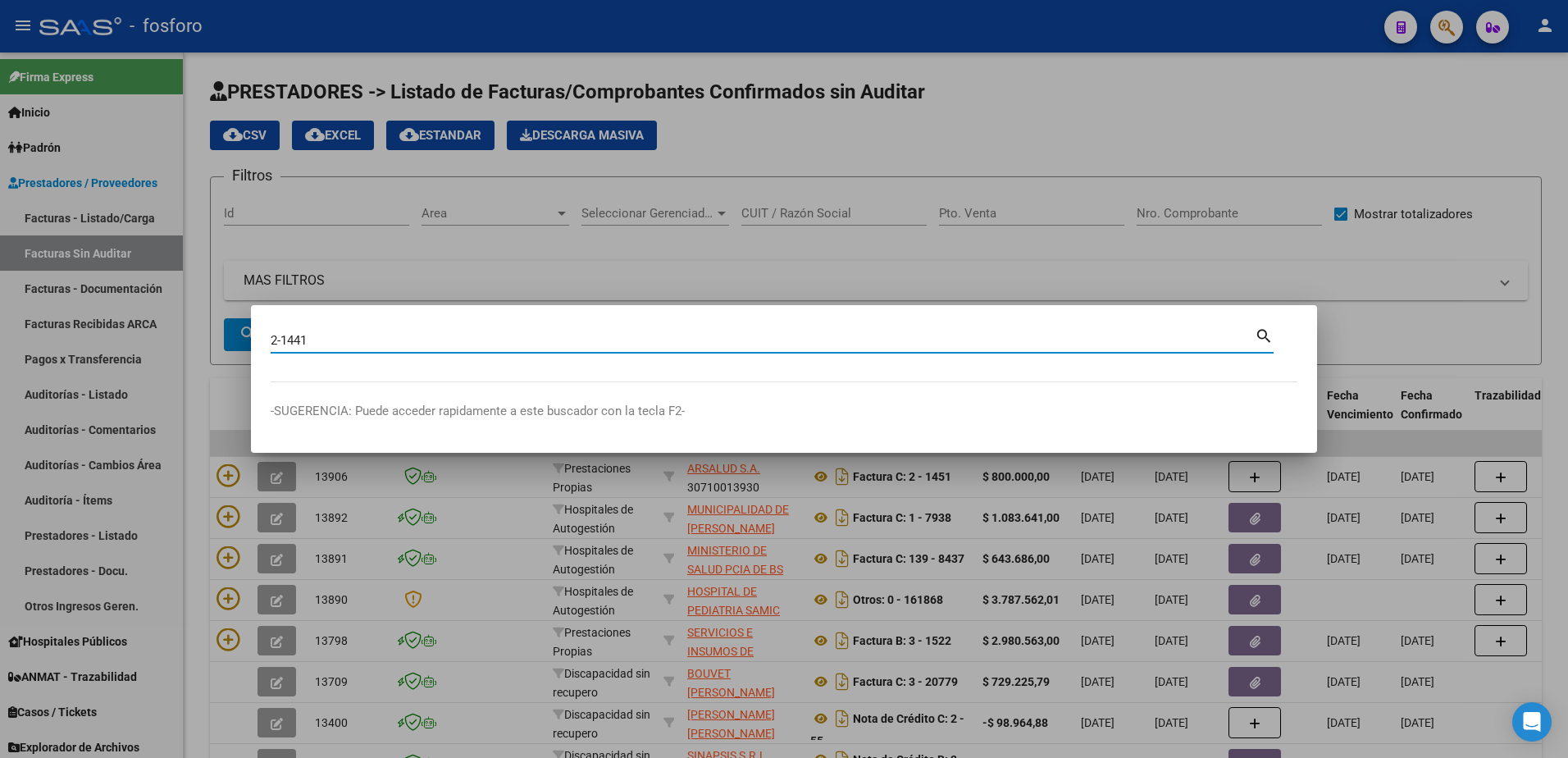
type input "2-1441"
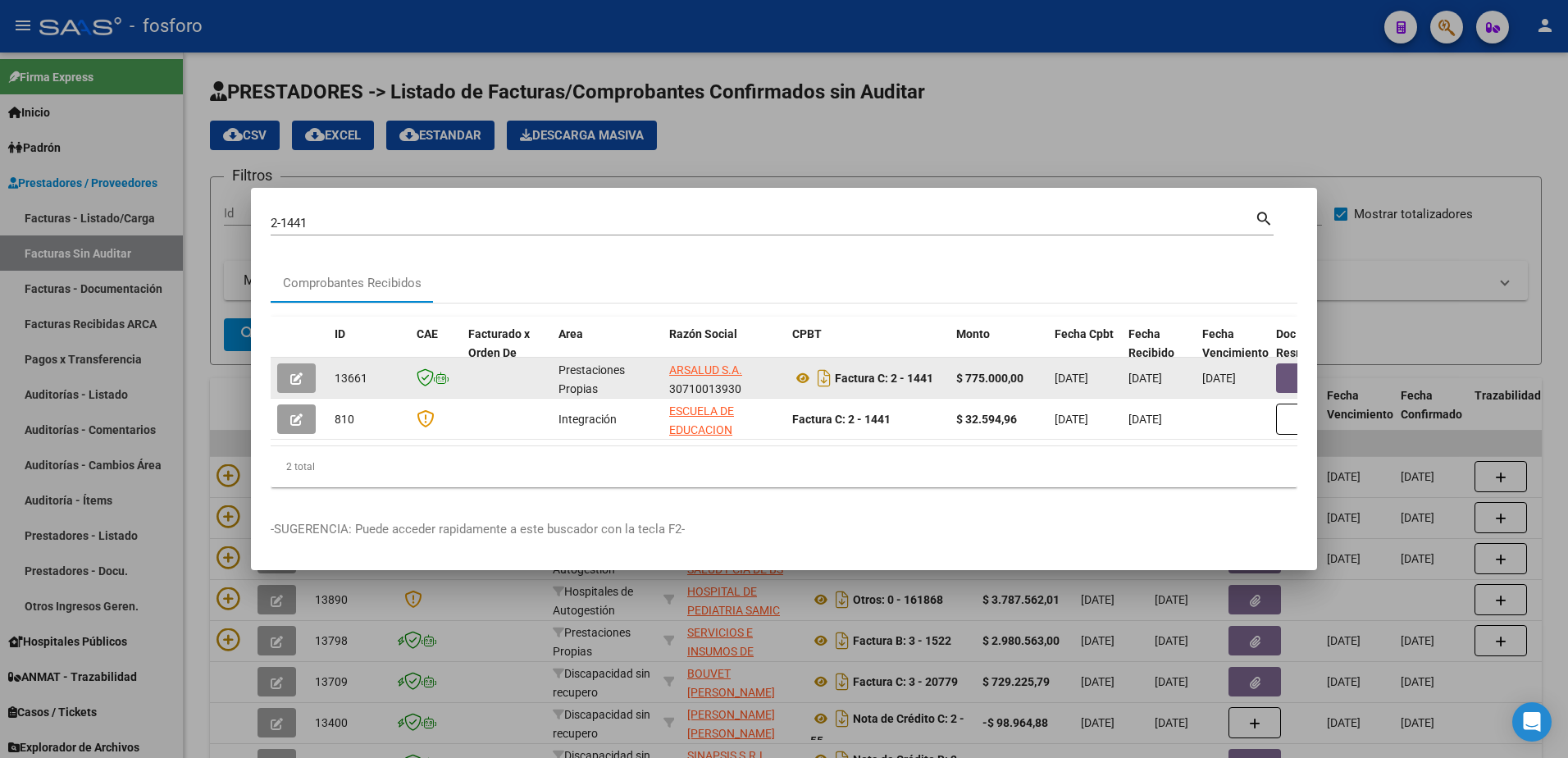
click at [1284, 369] on button "button" at bounding box center [1302, 378] width 53 height 30
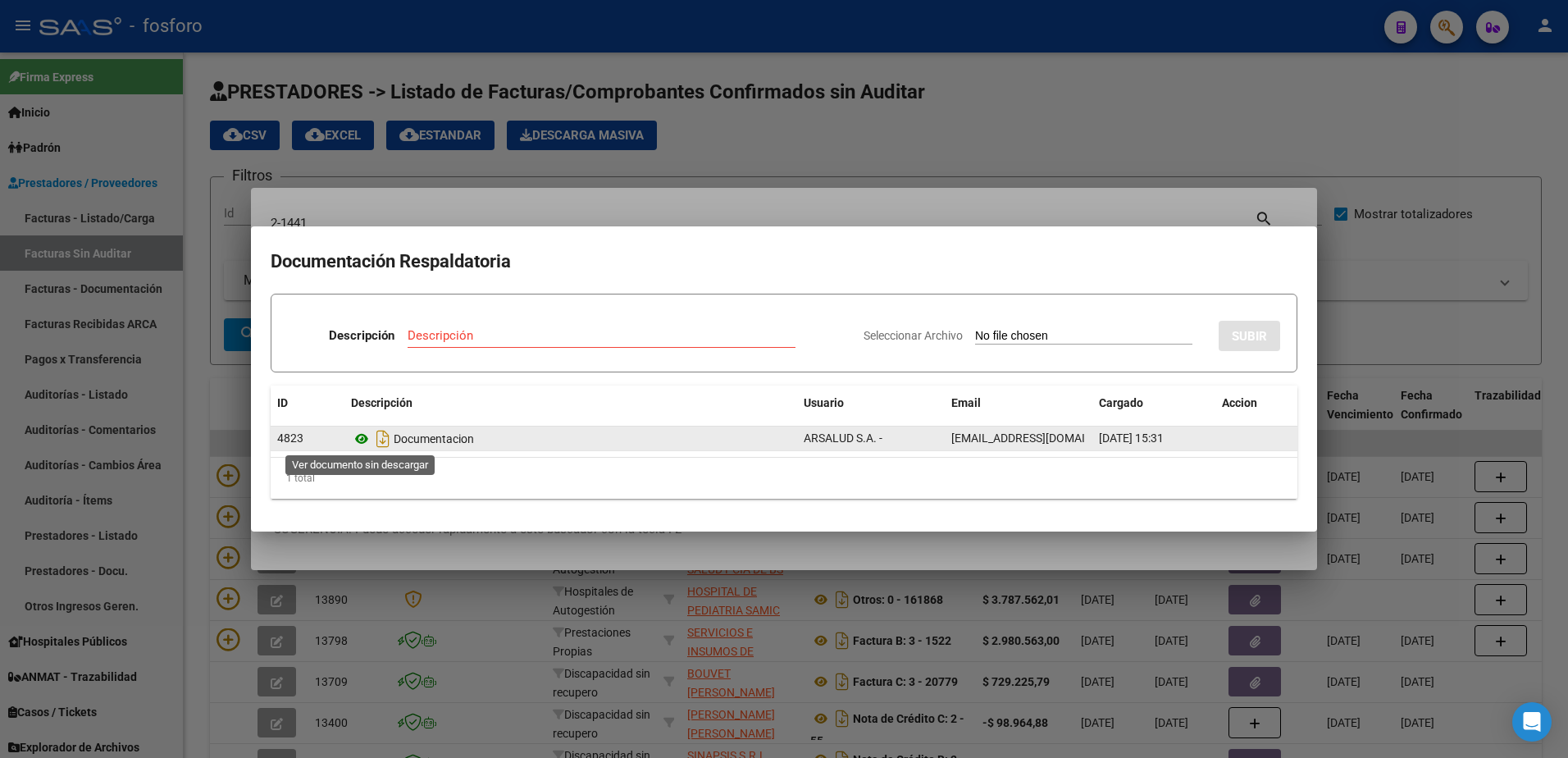
click at [358, 438] on icon at bounding box center [361, 439] width 21 height 20
